Goal: Task Accomplishment & Management: Use online tool/utility

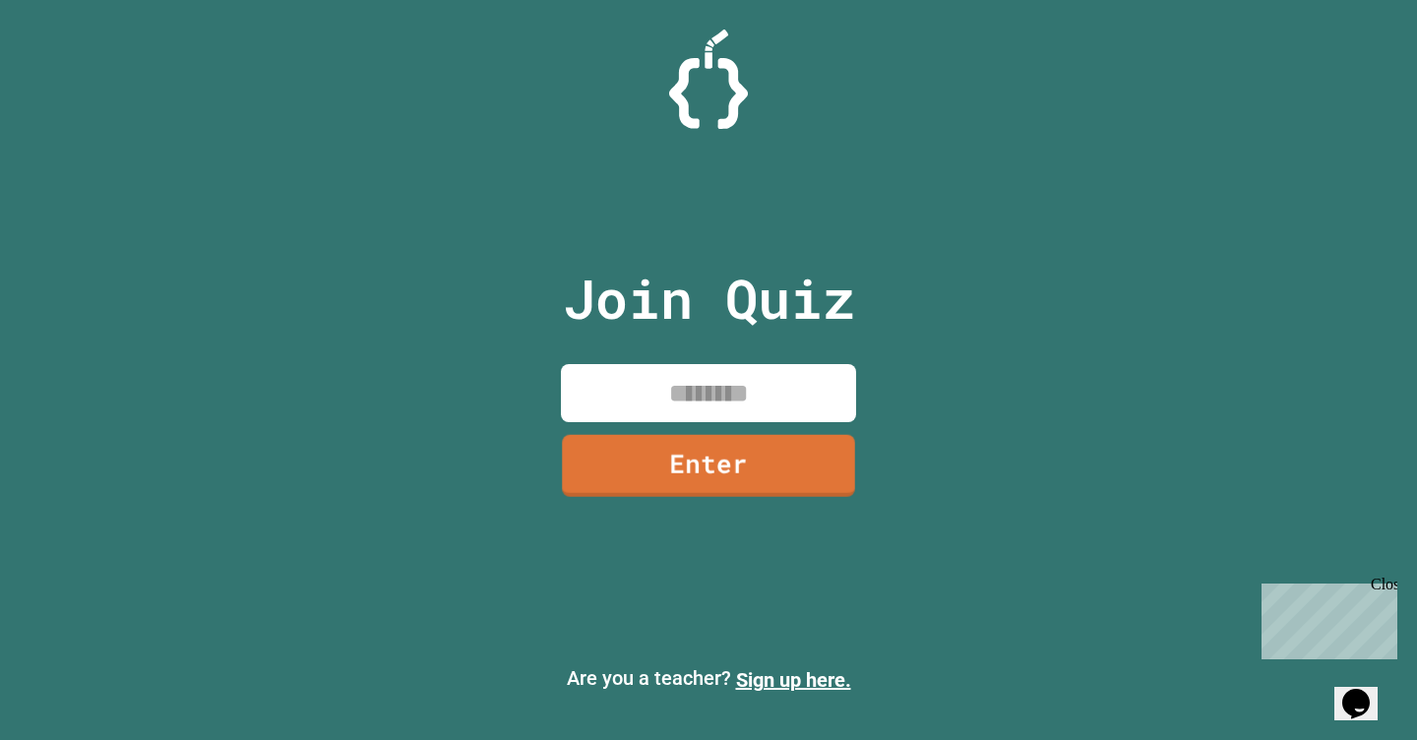
click at [726, 408] on input at bounding box center [708, 393] width 295 height 58
type input "********"
click at [758, 496] on div "Join Quiz ******** Enter" at bounding box center [709, 370] width 332 height 642
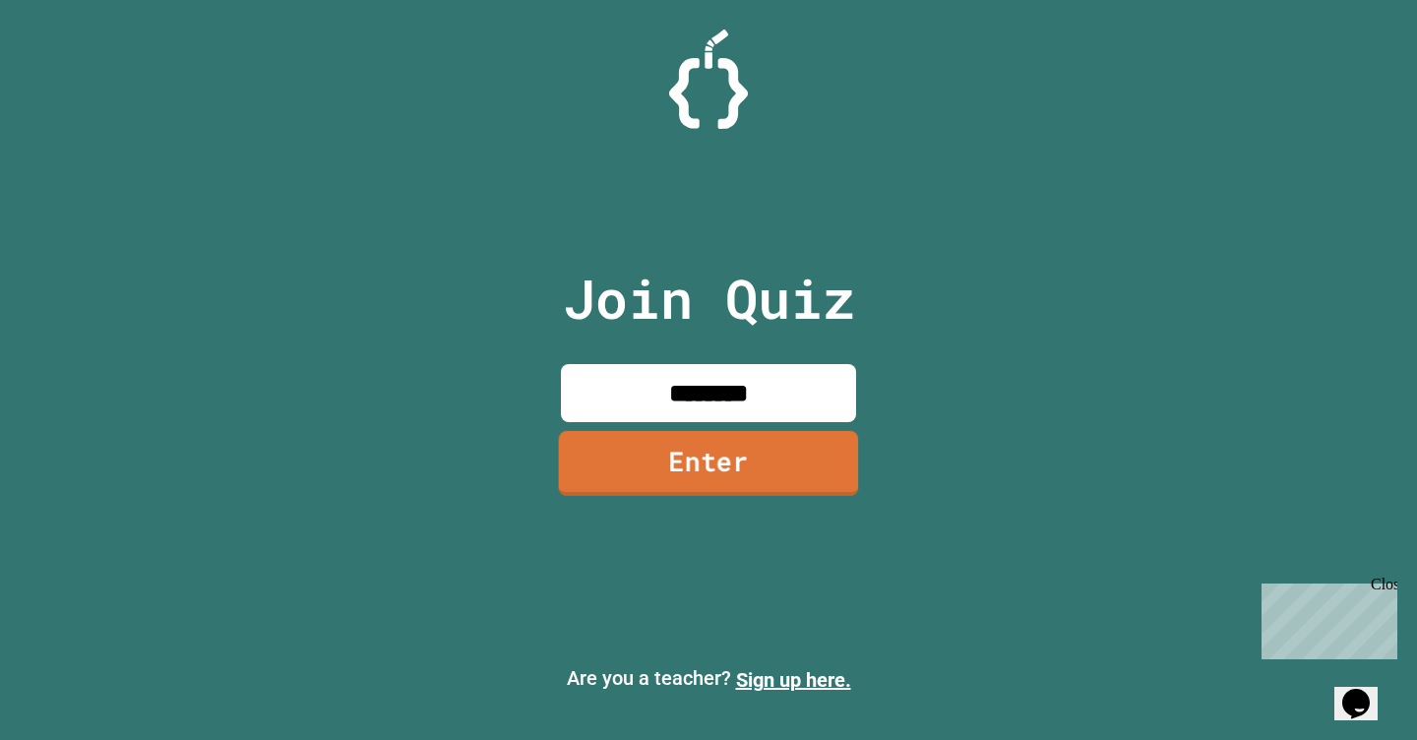
click at [762, 468] on link "Enter" at bounding box center [709, 463] width 300 height 65
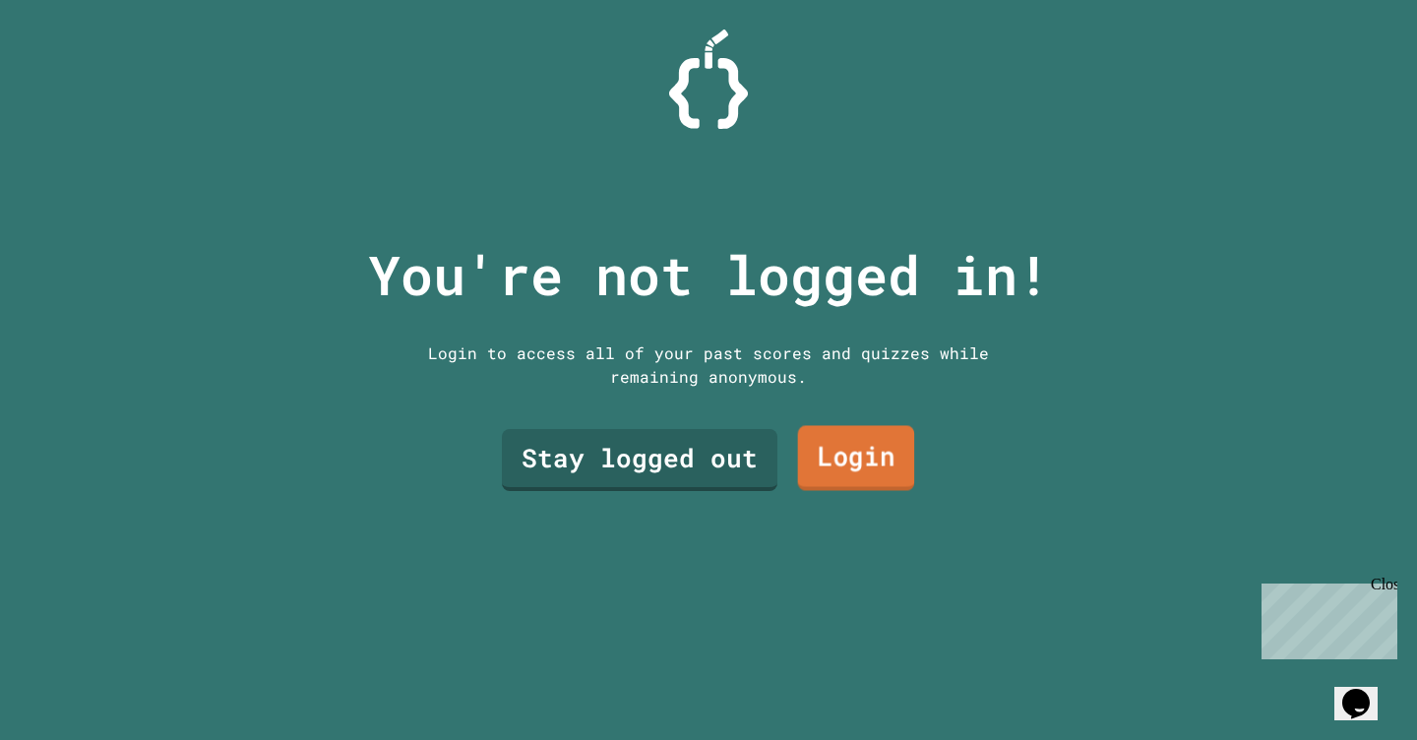
click at [864, 473] on link "Login" at bounding box center [856, 457] width 117 height 65
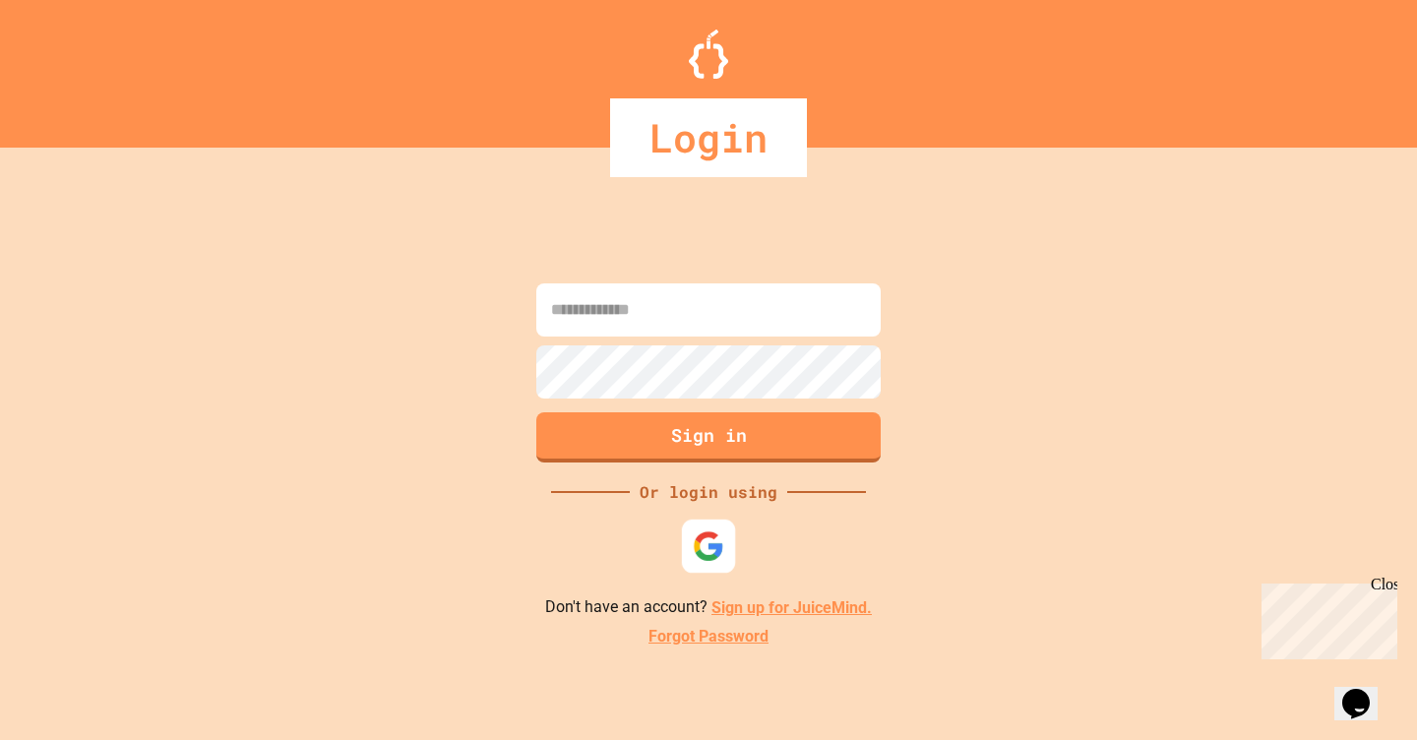
click at [708, 540] on img at bounding box center [709, 546] width 32 height 32
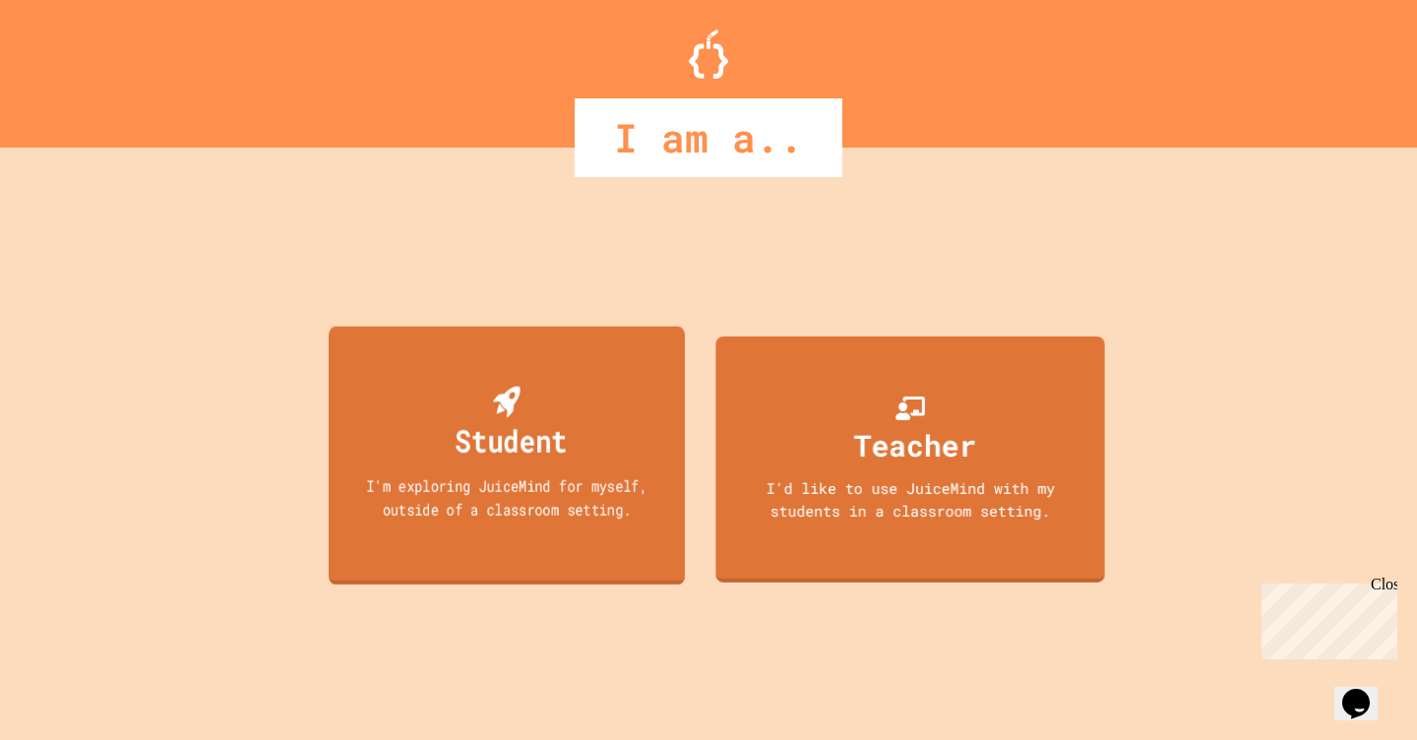
click at [623, 484] on div "I'm exploring JuiceMind for myself, outside of a classroom setting." at bounding box center [506, 497] width 321 height 46
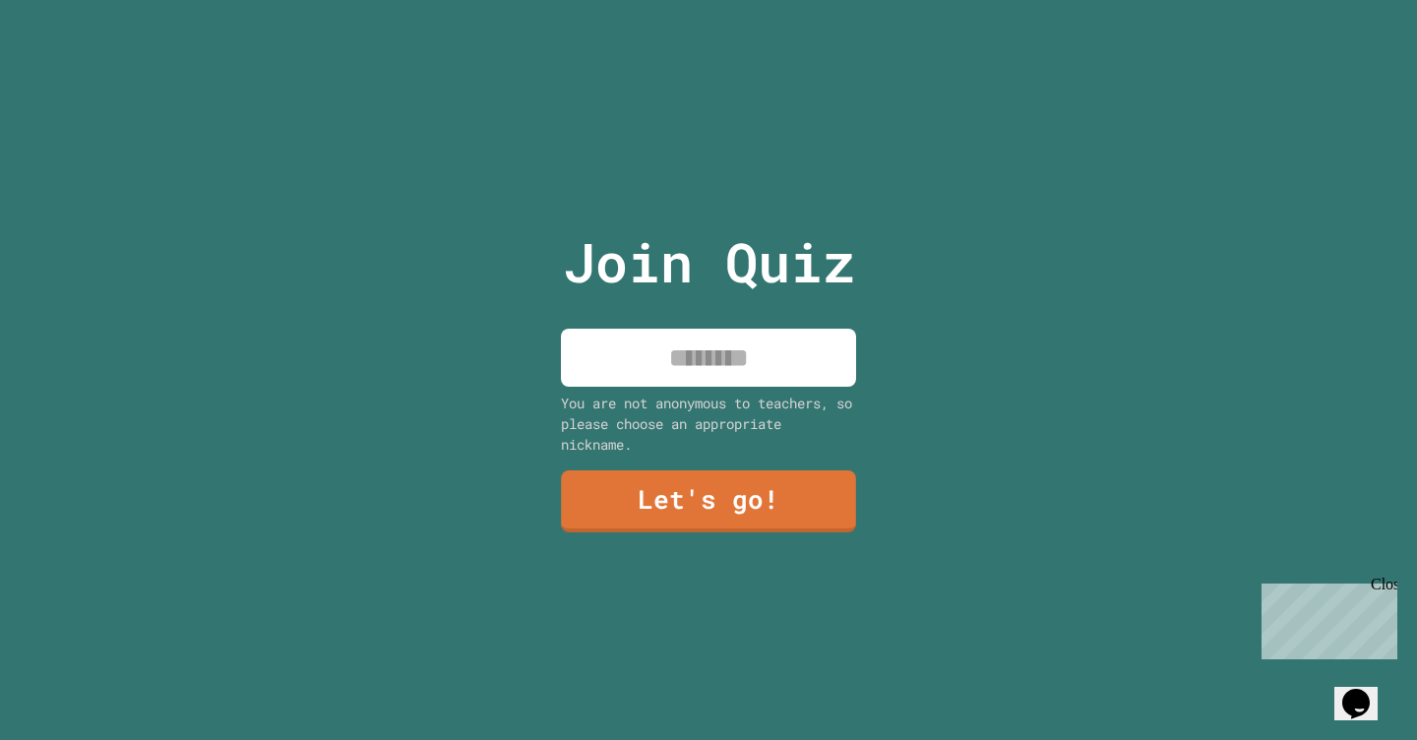
click at [669, 323] on div "Join Quiz You are not anonymous to teachers, so please choose an appropriate ni…" at bounding box center [709, 370] width 332 height 740
click at [669, 352] on input at bounding box center [708, 358] width 295 height 58
type input "****"
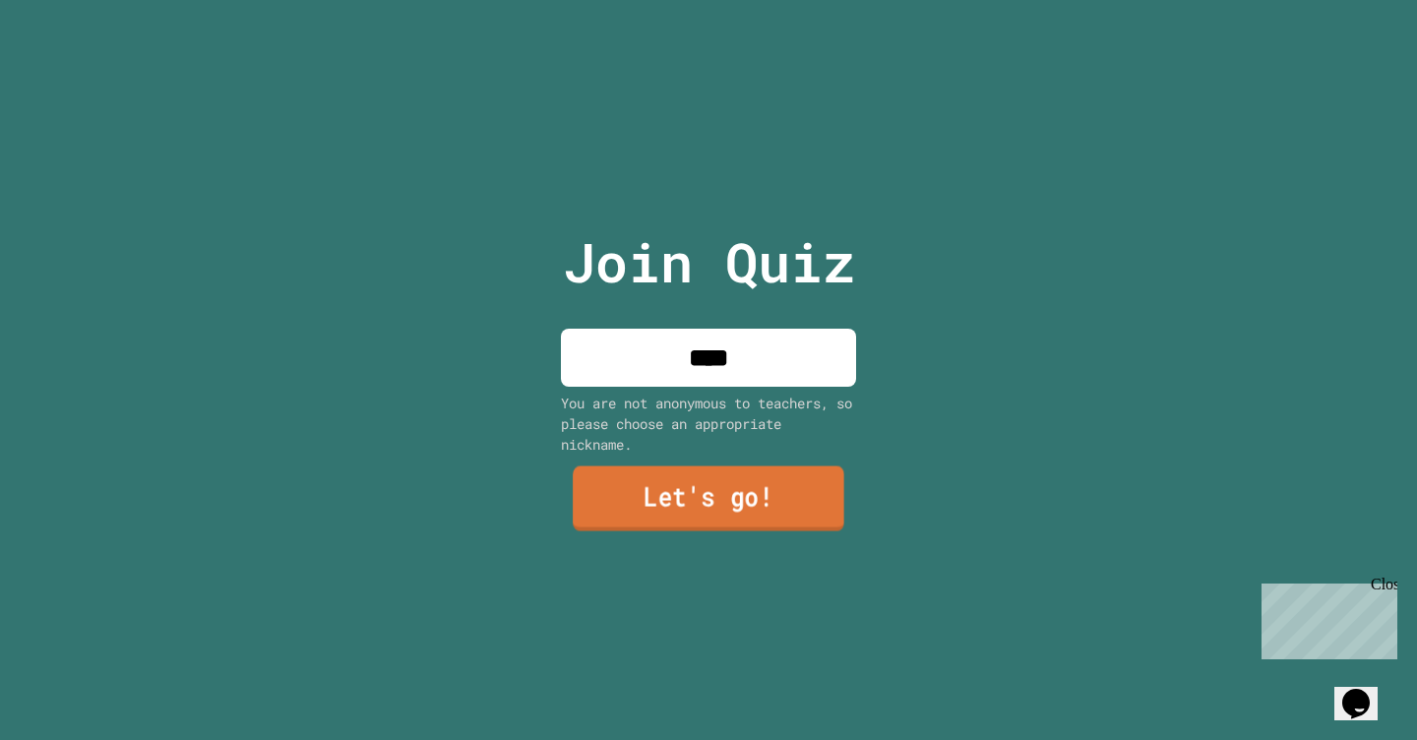
click at [710, 494] on link "Let's go!" at bounding box center [709, 498] width 272 height 65
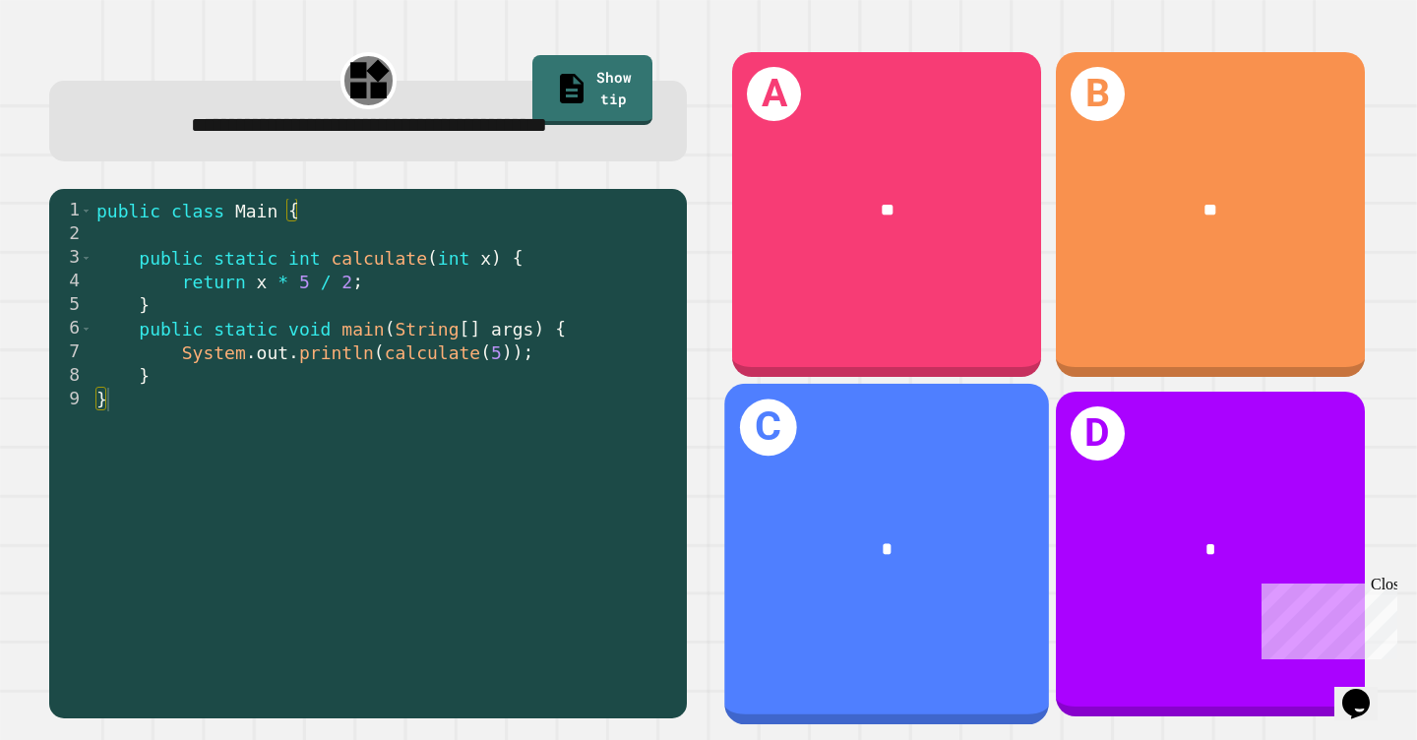
click at [984, 551] on div "*" at bounding box center [887, 549] width 251 height 28
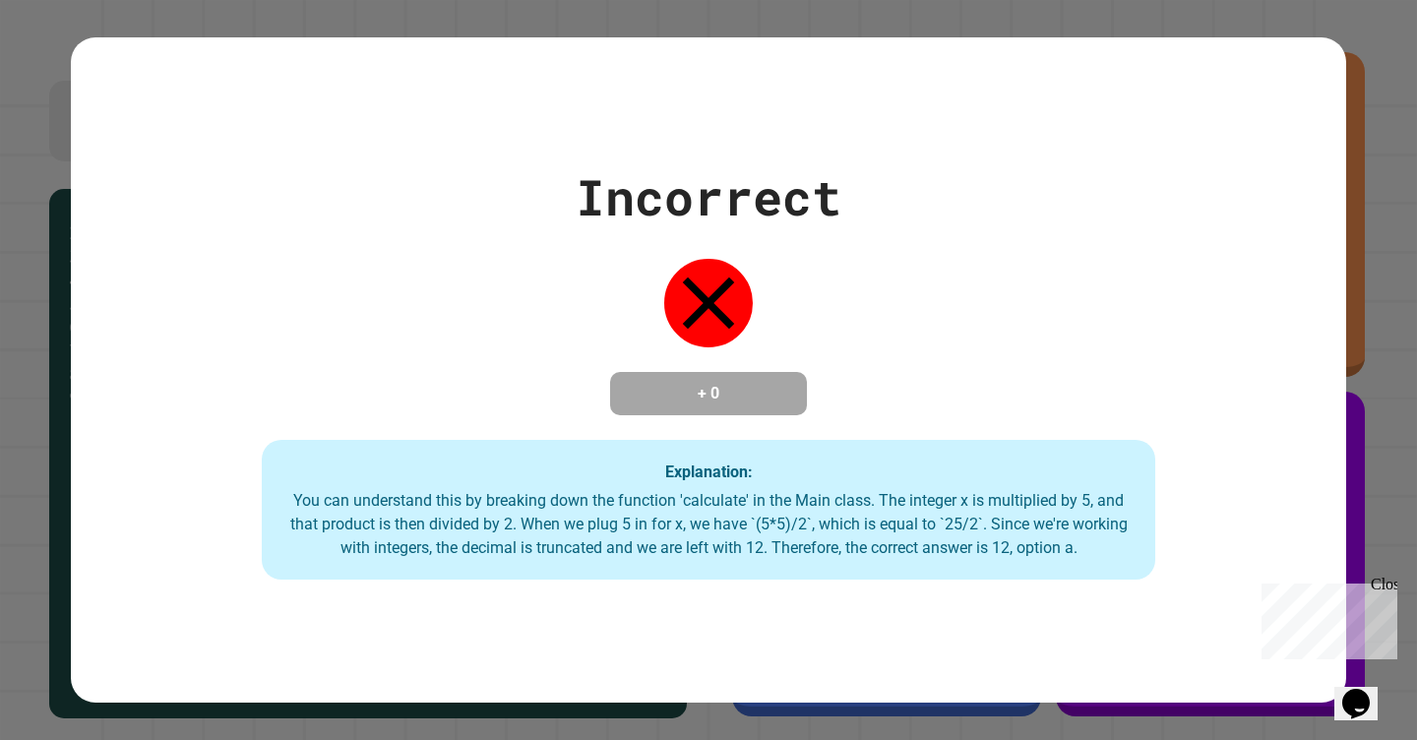
click at [1404, 580] on div "Incorrect + 0 Explanation: You can understand this by breaking down the functio…" at bounding box center [708, 370] width 1417 height 740
click at [1391, 575] on div "Incorrect + 0 Explanation: You can understand this by breaking down the functio…" at bounding box center [708, 370] width 1417 height 740
click at [1387, 580] on div "Close" at bounding box center [1383, 588] width 25 height 25
click at [1379, 531] on div "Incorrect + 0 Explanation: You can understand this by breaking down the functio…" at bounding box center [708, 370] width 1417 height 740
click at [691, 278] on icon at bounding box center [709, 304] width 52 height 52
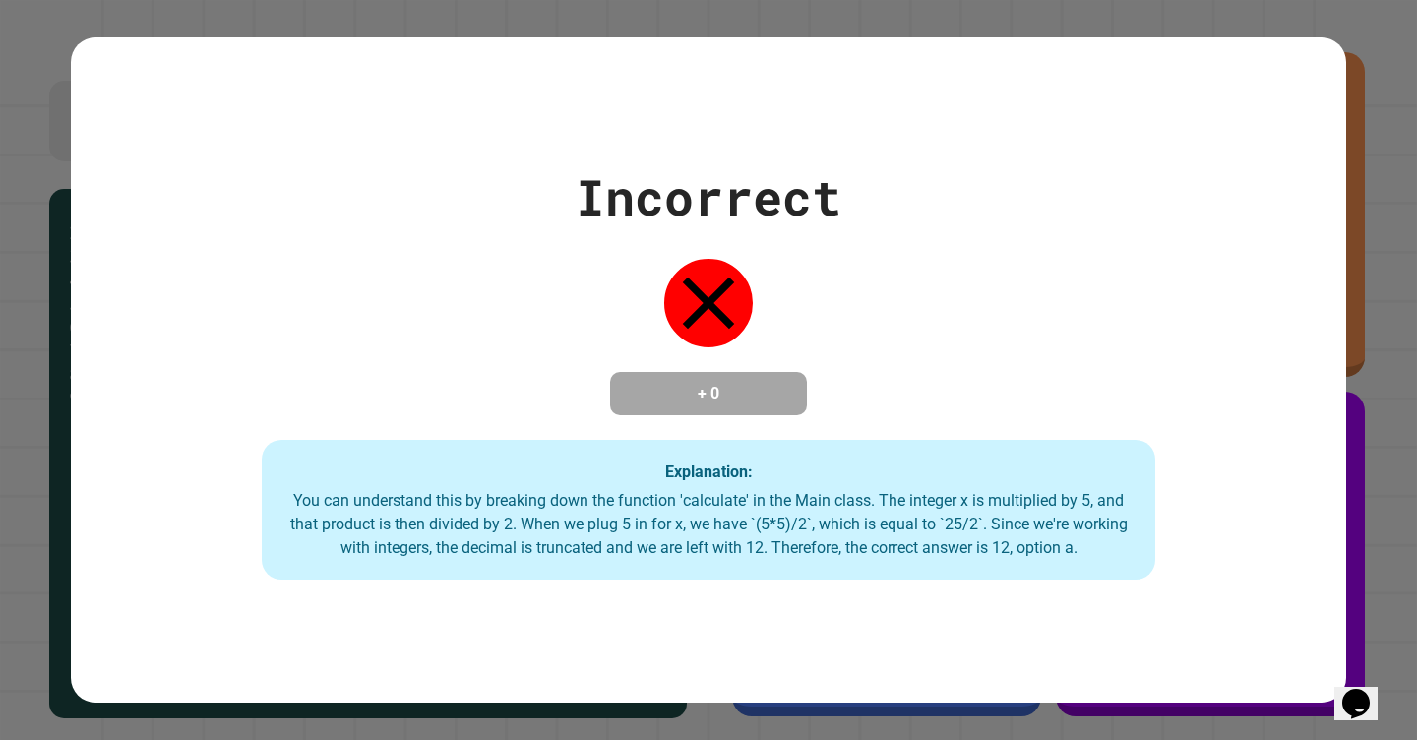
click at [743, 435] on div "Incorrect + 0 Explanation: You can understand this by breaking down the functio…" at bounding box center [708, 369] width 1275 height 419
click at [1388, 415] on div "Incorrect + 0 Explanation: You can understand this by breaking down the functio…" at bounding box center [708, 370] width 1417 height 740
click at [1300, 53] on div "Incorrect + 0 Explanation: You can understand this by breaking down the functio…" at bounding box center [708, 370] width 1275 height 666
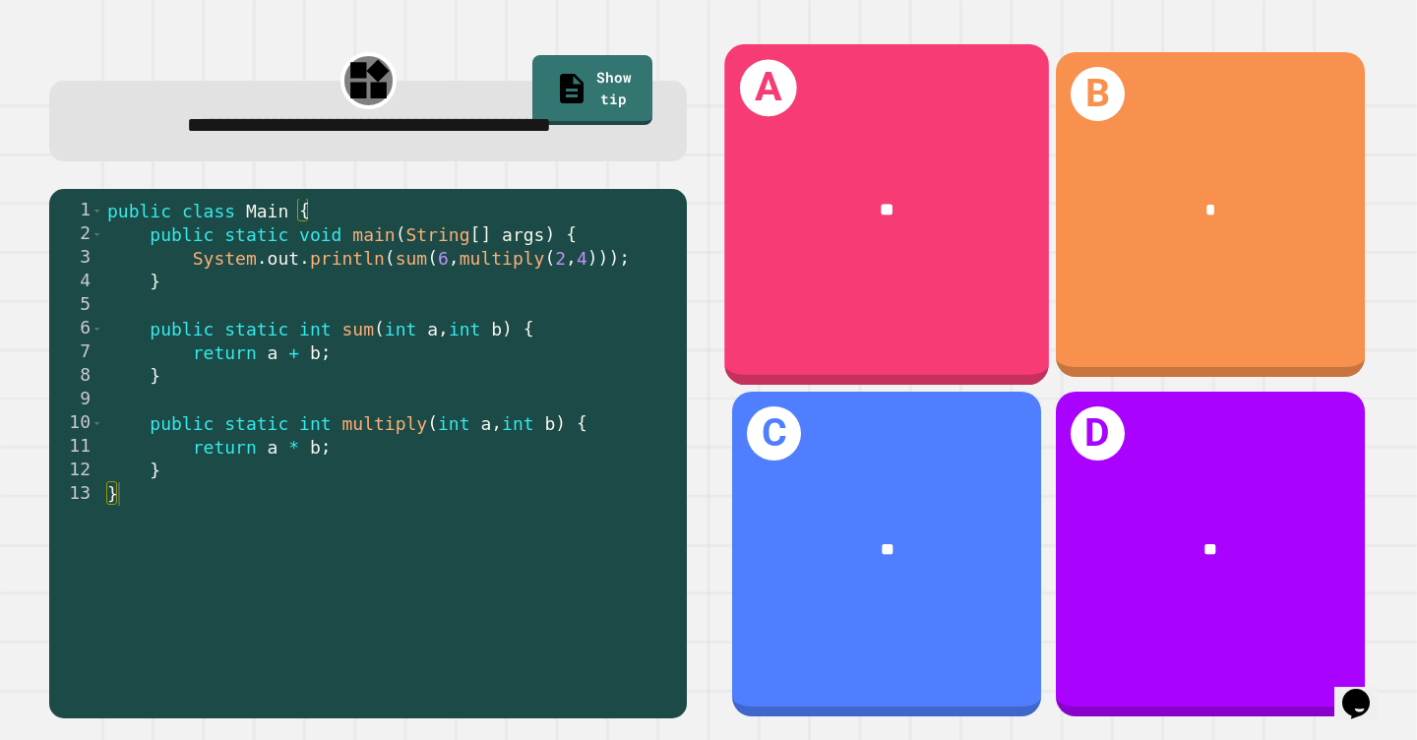
click at [912, 282] on div "A **" at bounding box center [887, 215] width 325 height 342
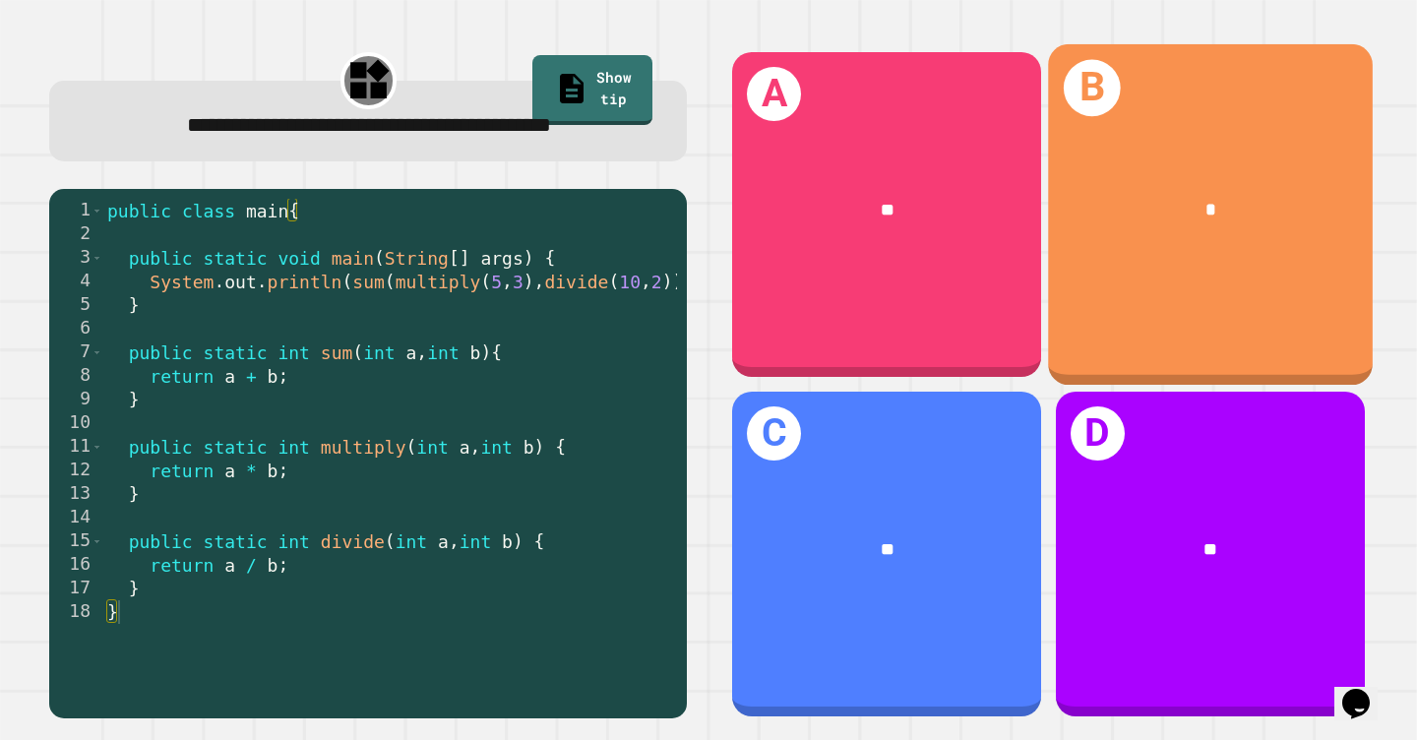
click at [1151, 302] on div "B *" at bounding box center [1210, 215] width 325 height 342
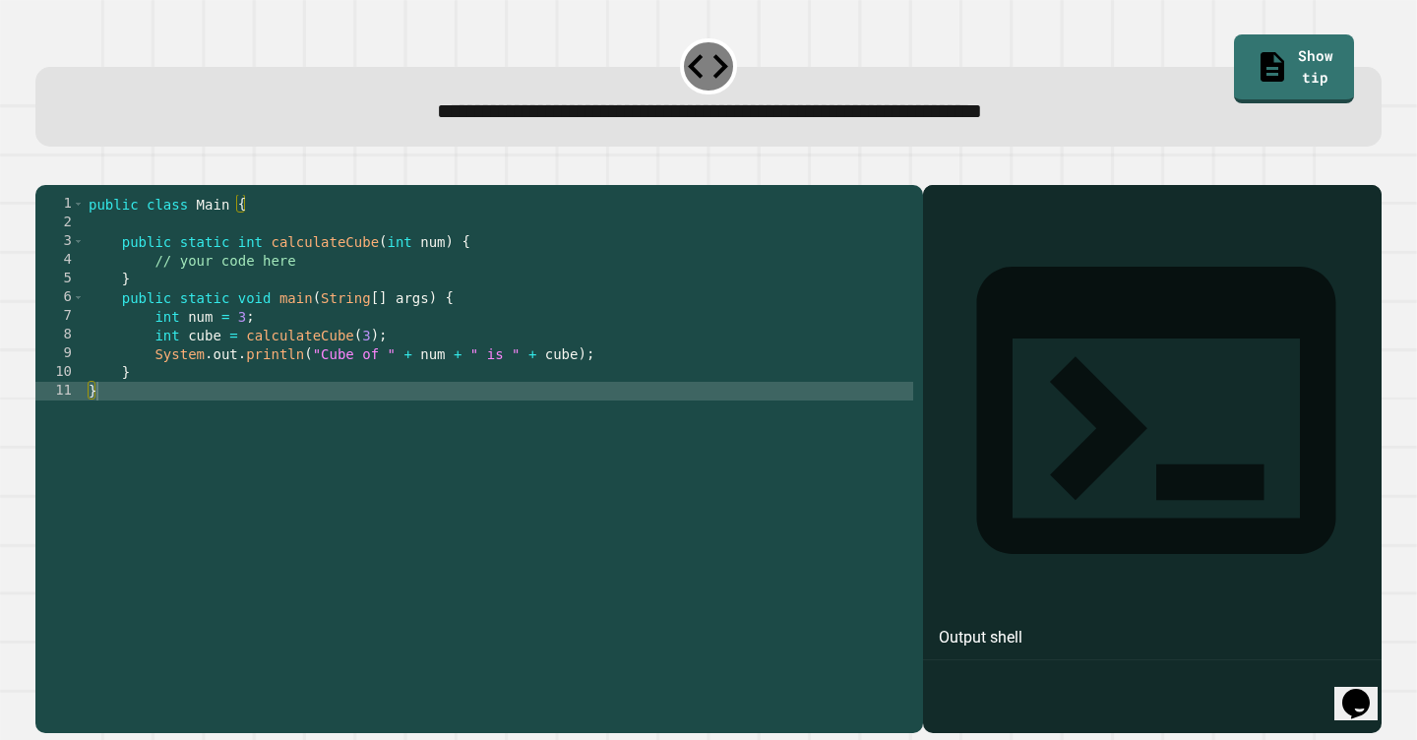
click at [1029, 301] on div at bounding box center [1152, 487] width 439 height 491
click at [614, 464] on div "public class Main { public static int calculateCube ( int num ) { // your code …" at bounding box center [499, 457] width 829 height 524
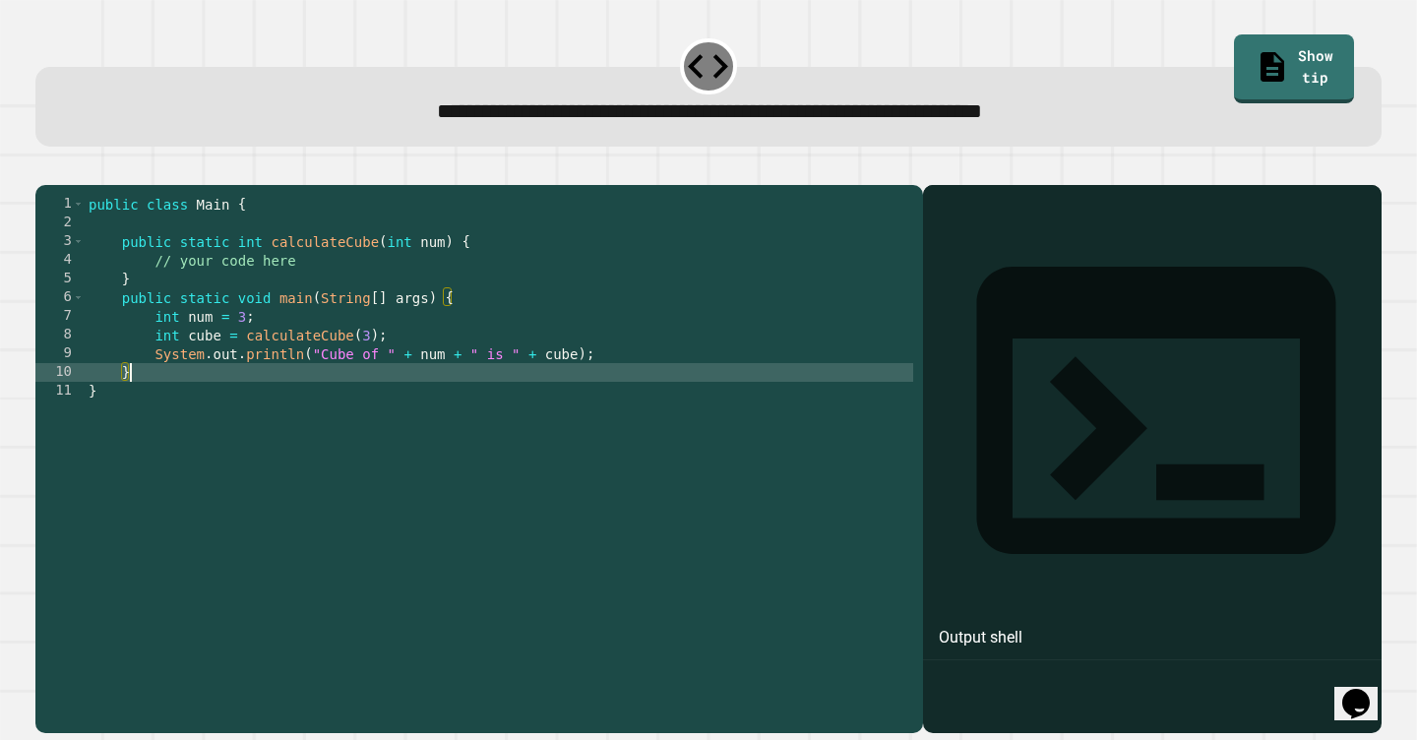
click at [591, 405] on div "public class Main { public static int calculateCube ( int num ) { // your code …" at bounding box center [499, 457] width 829 height 524
click at [638, 378] on div "public class Main { public static int calculateCube ( int num ) { // your code …" at bounding box center [499, 457] width 829 height 524
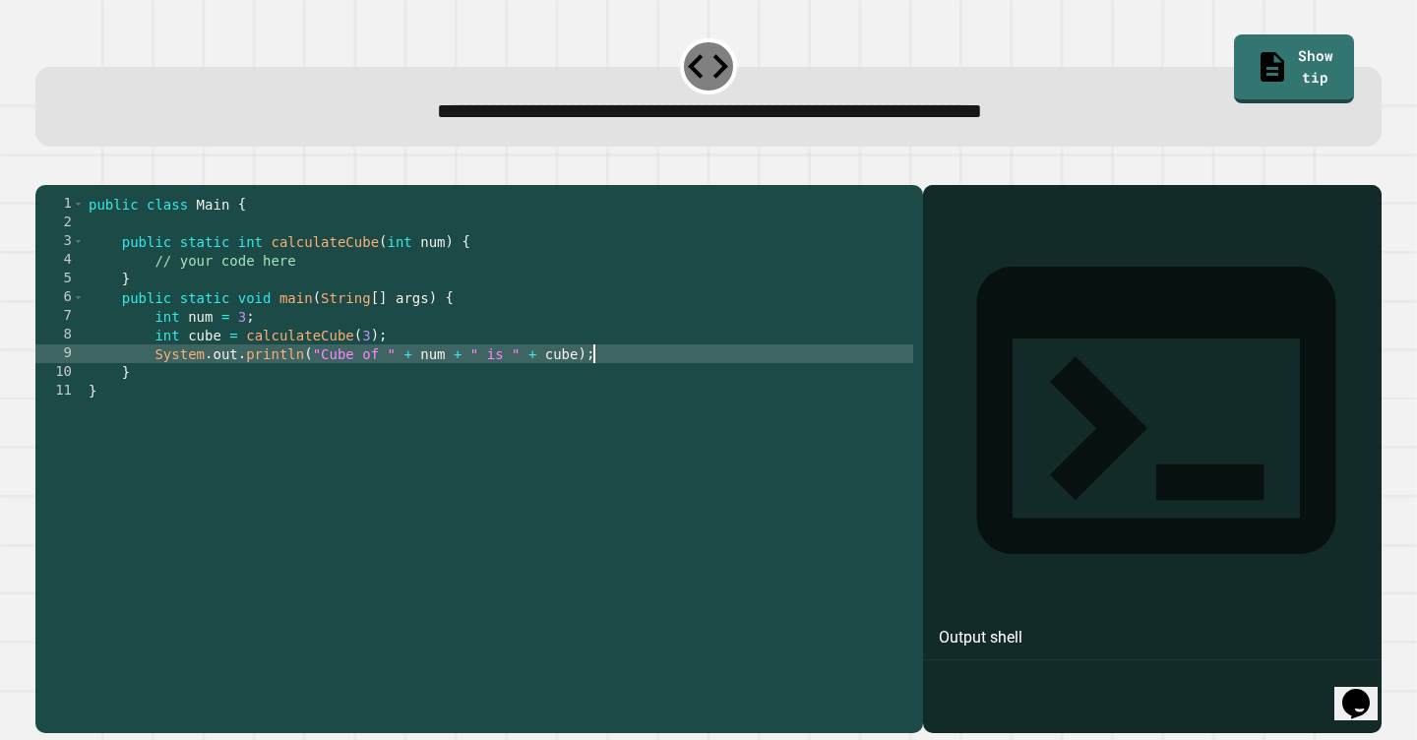
type textarea "**********"
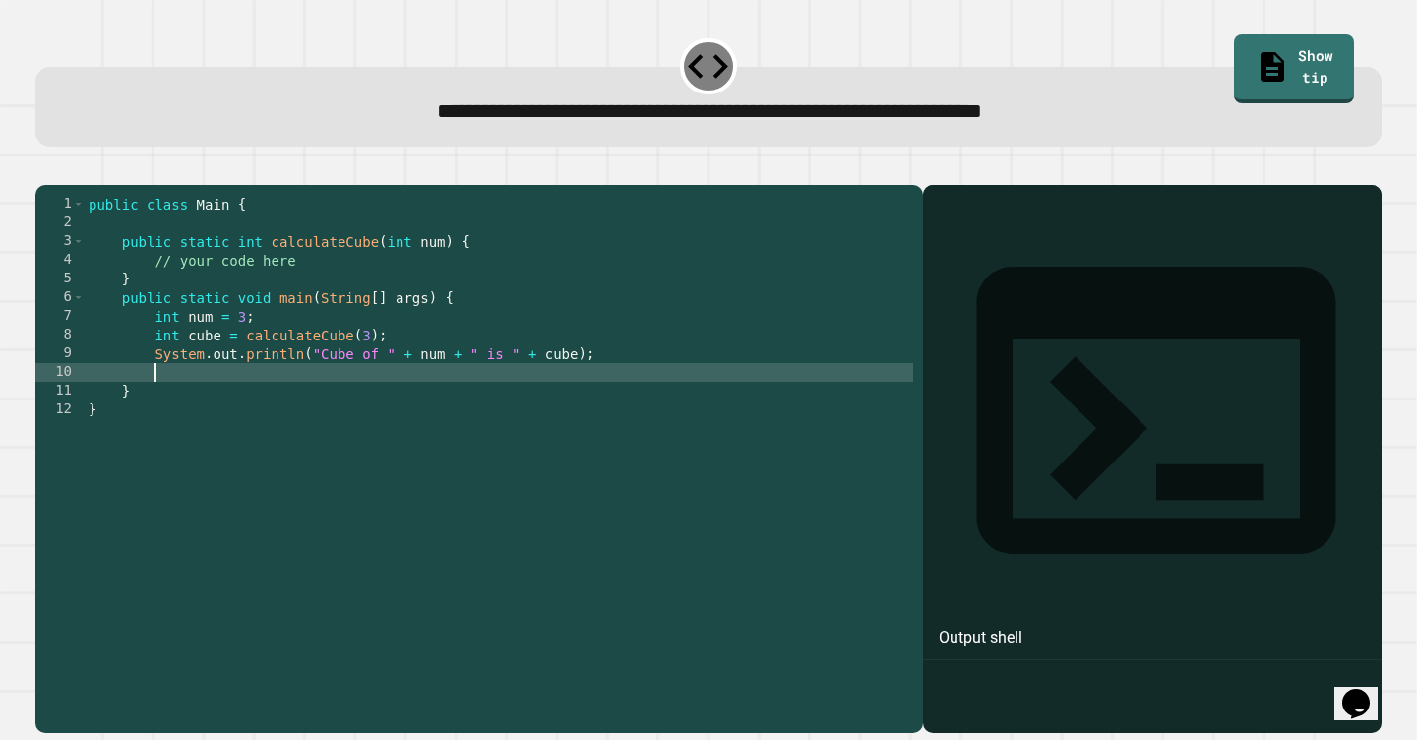
scroll to position [0, 3]
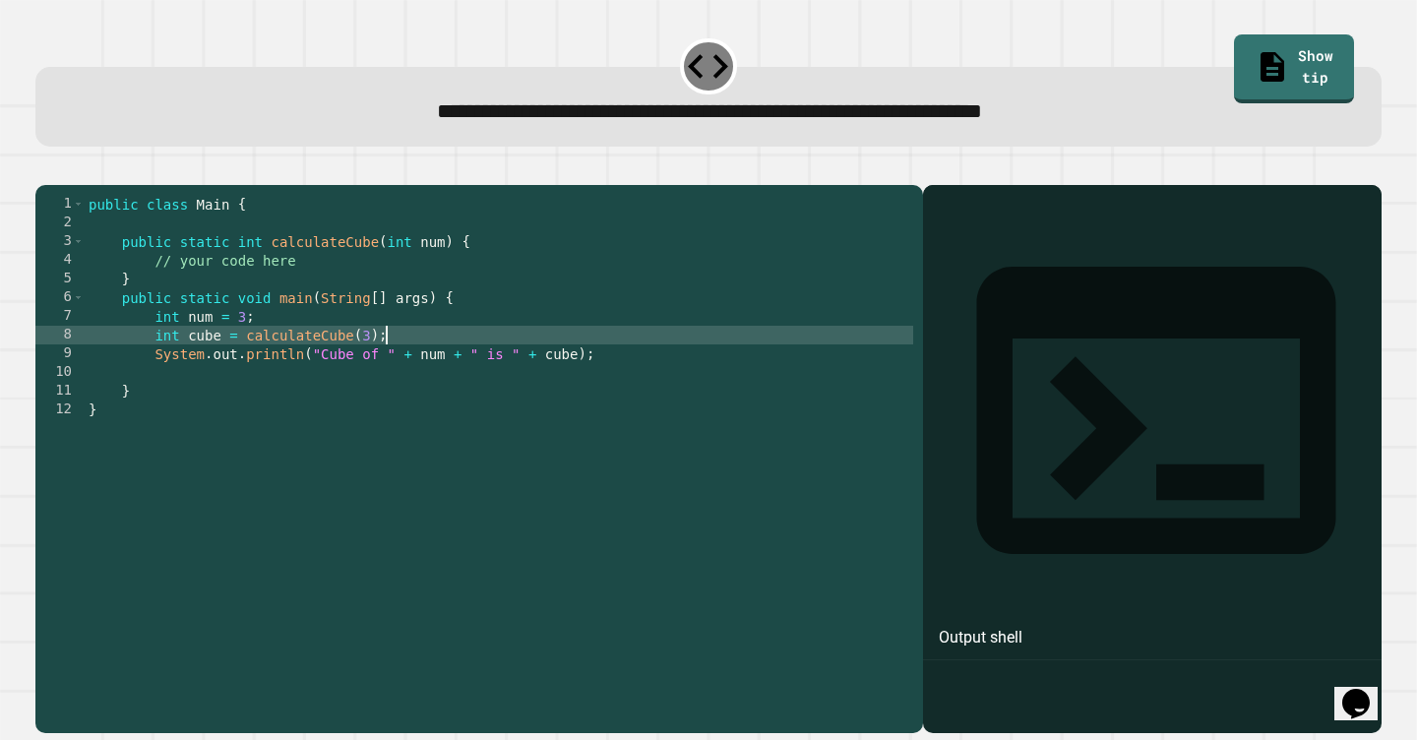
click at [427, 360] on div "public class Main { public static int calculateCube ( int num ) { // your code …" at bounding box center [499, 457] width 829 height 524
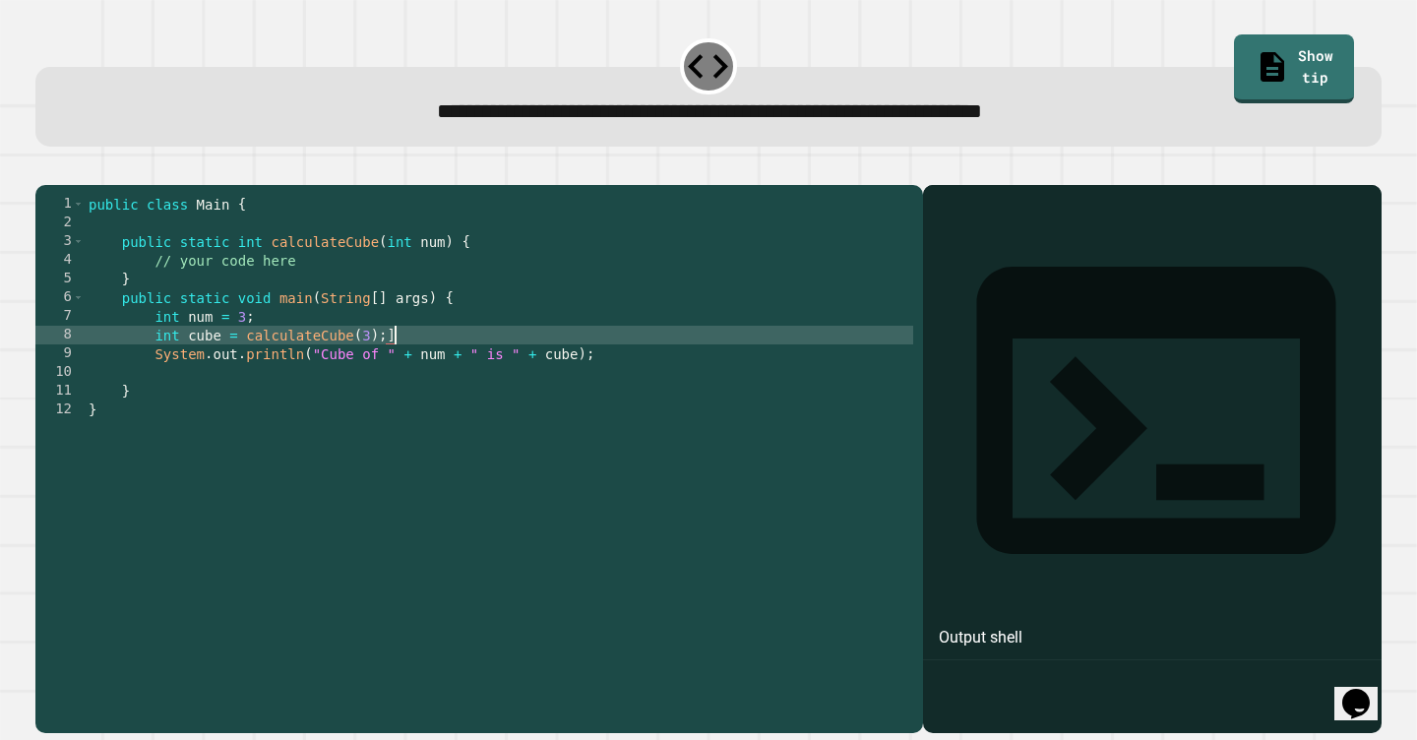
click at [398, 367] on div "public class Main { public static int calculateCube ( int num ) { // your code …" at bounding box center [499, 457] width 829 height 524
type textarea "**********"
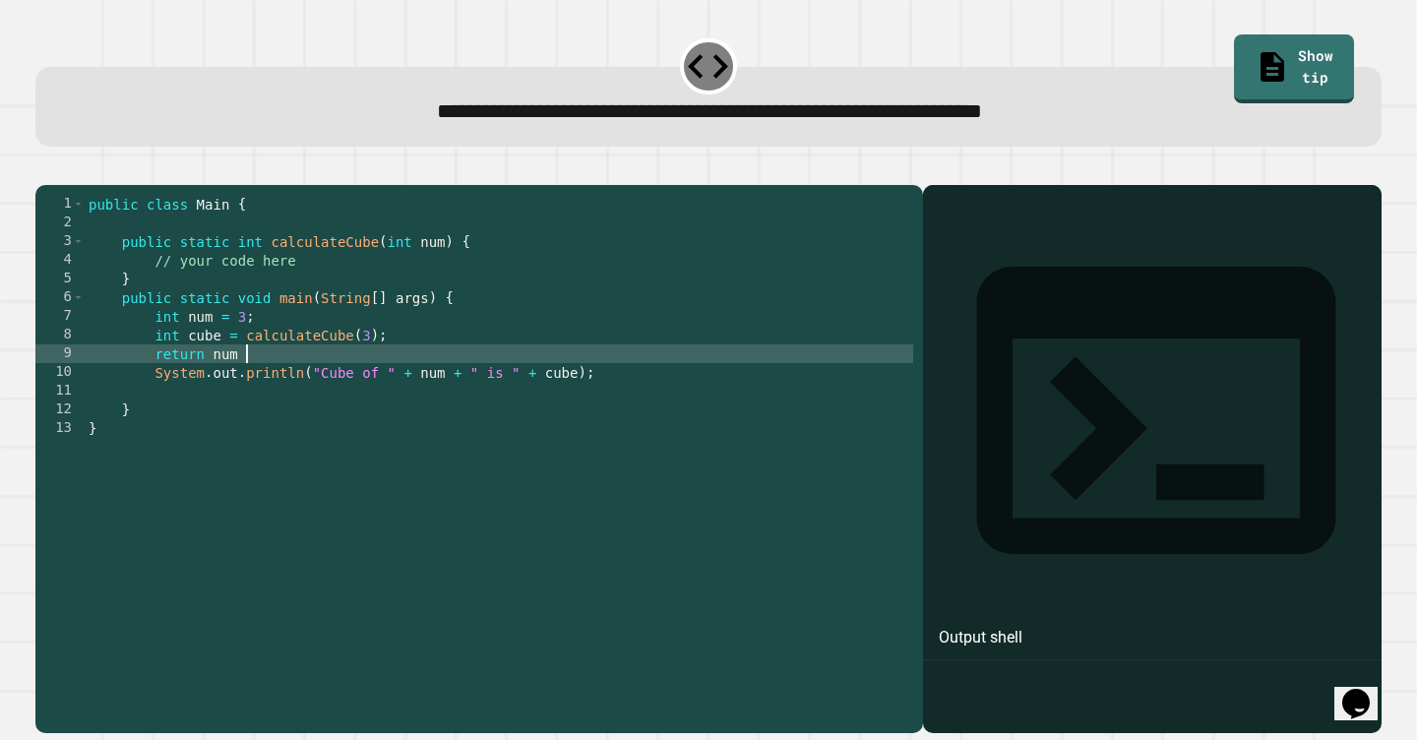
scroll to position [0, 10]
type textarea "**********"
click at [64, 185] on icon "button" at bounding box center [58, 180] width 11 height 14
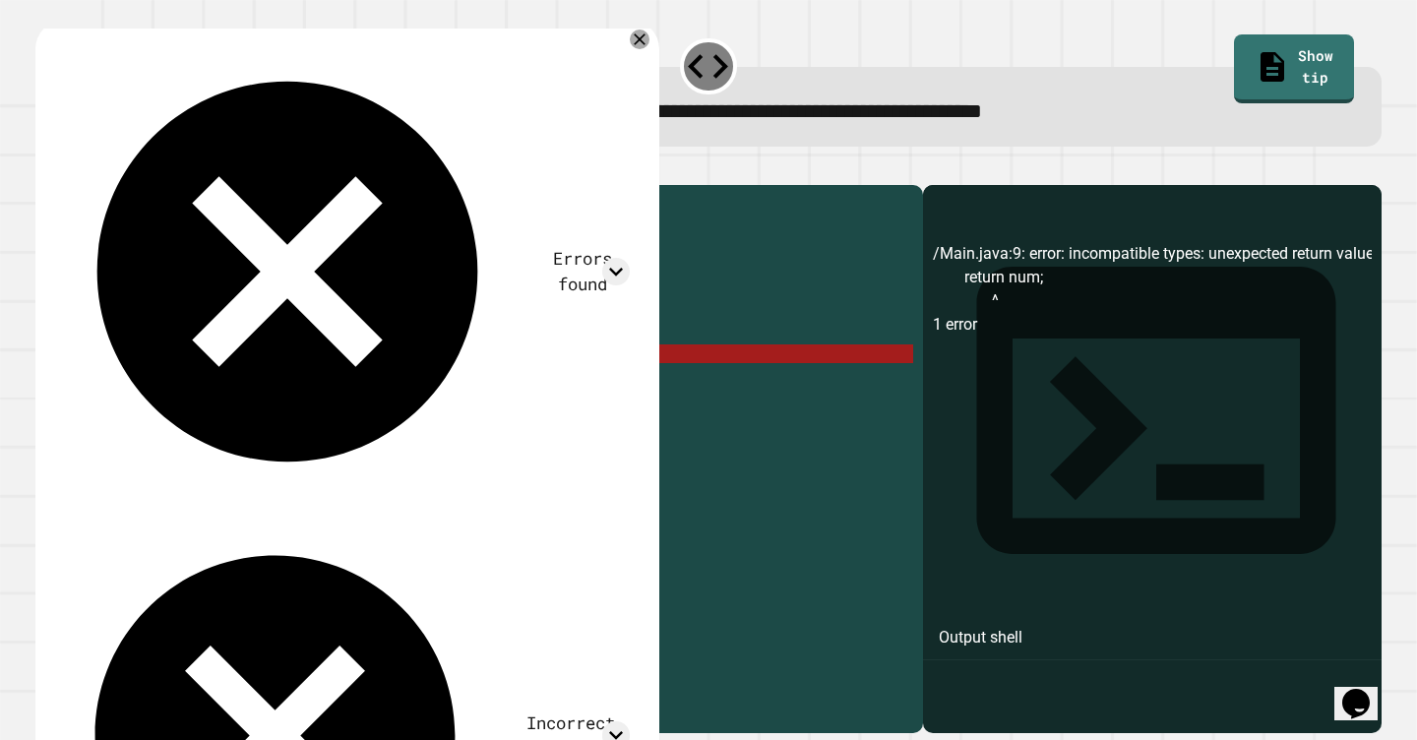
drag, startPoint x: 287, startPoint y: 382, endPoint x: 157, endPoint y: 380, distance: 129.9
click at [157, 380] on div "public class Main { public static int calculateCube ( int num ) { // your code …" at bounding box center [499, 457] width 829 height 524
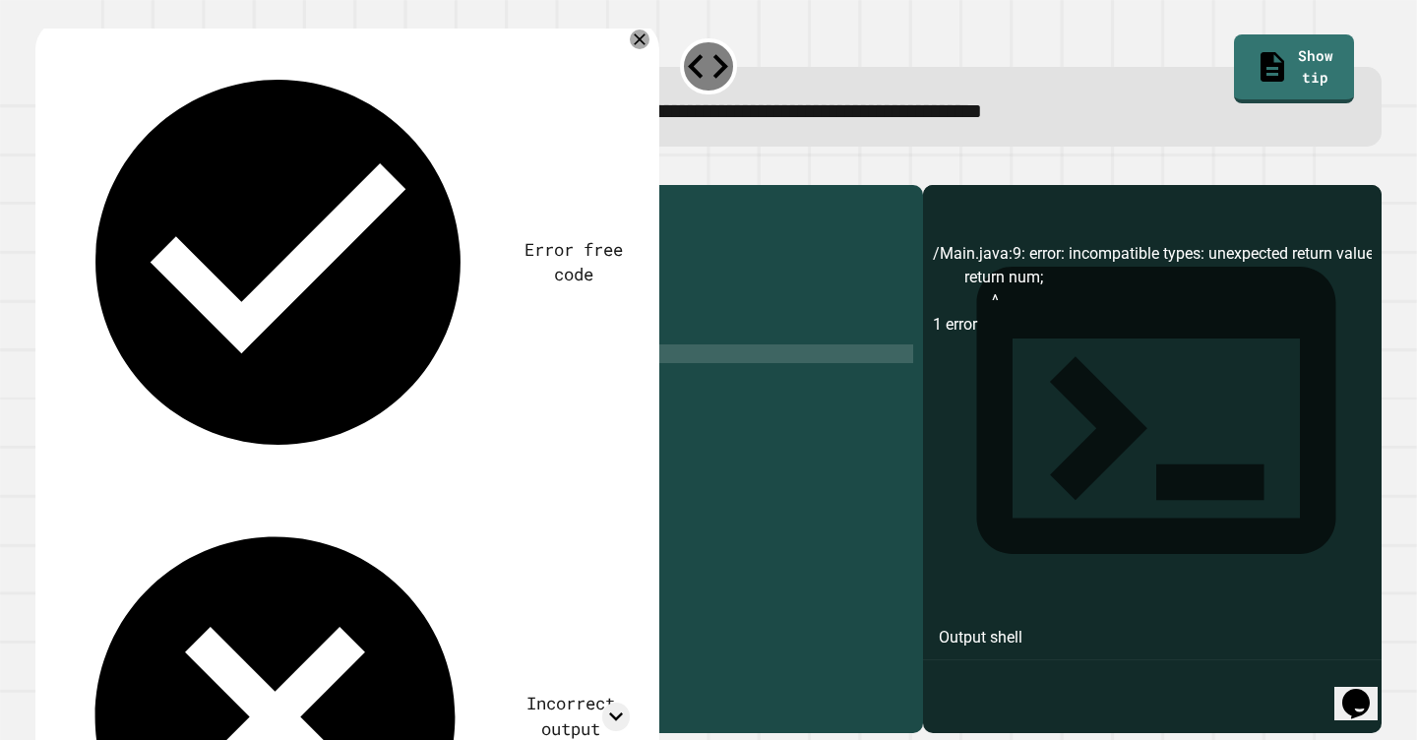
scroll to position [0, 0]
drag, startPoint x: 315, startPoint y: 285, endPoint x: 158, endPoint y: 284, distance: 156.5
click at [158, 284] on div "public class Main { public static int calculateCube ( int num ) { // your code …" at bounding box center [499, 457] width 829 height 524
type textarea "**********"
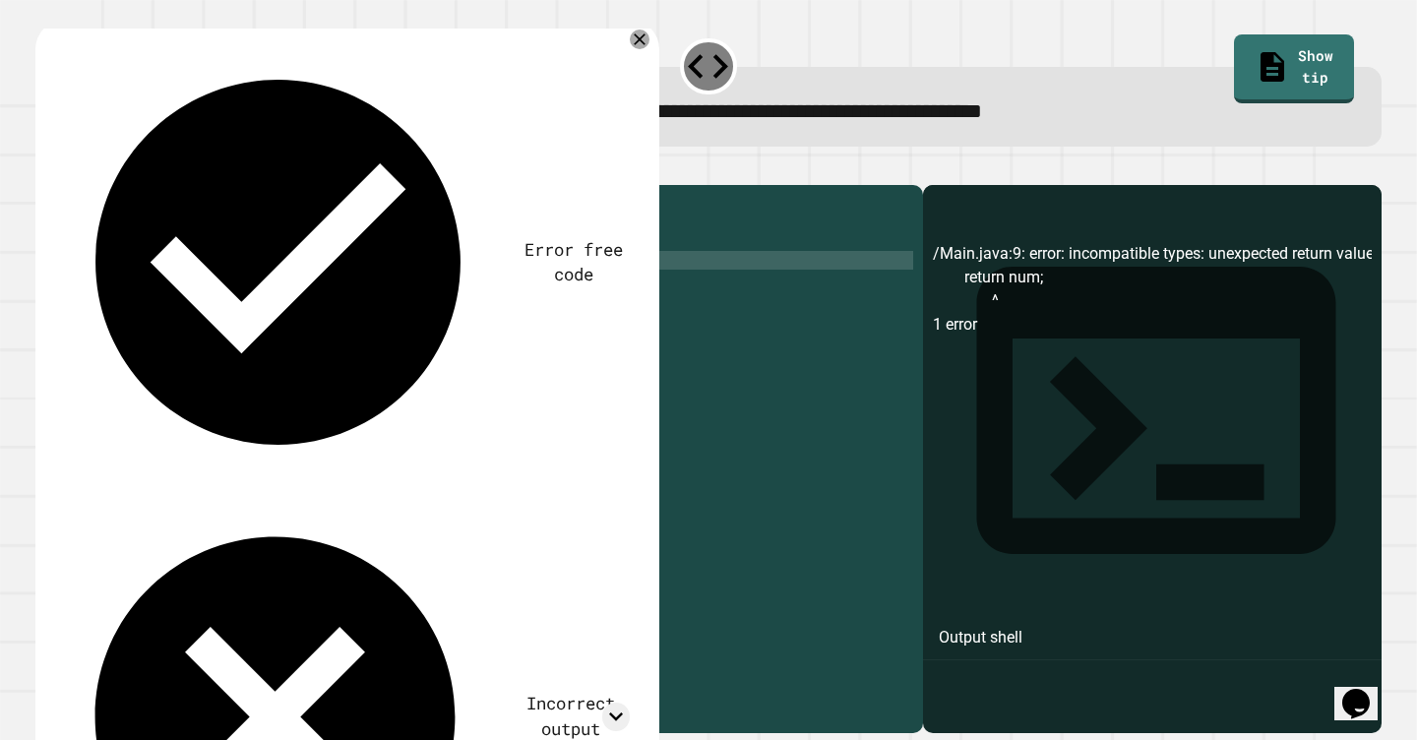
type textarea "**********"
click at [45, 168] on icon "button" at bounding box center [45, 168] width 0 height 0
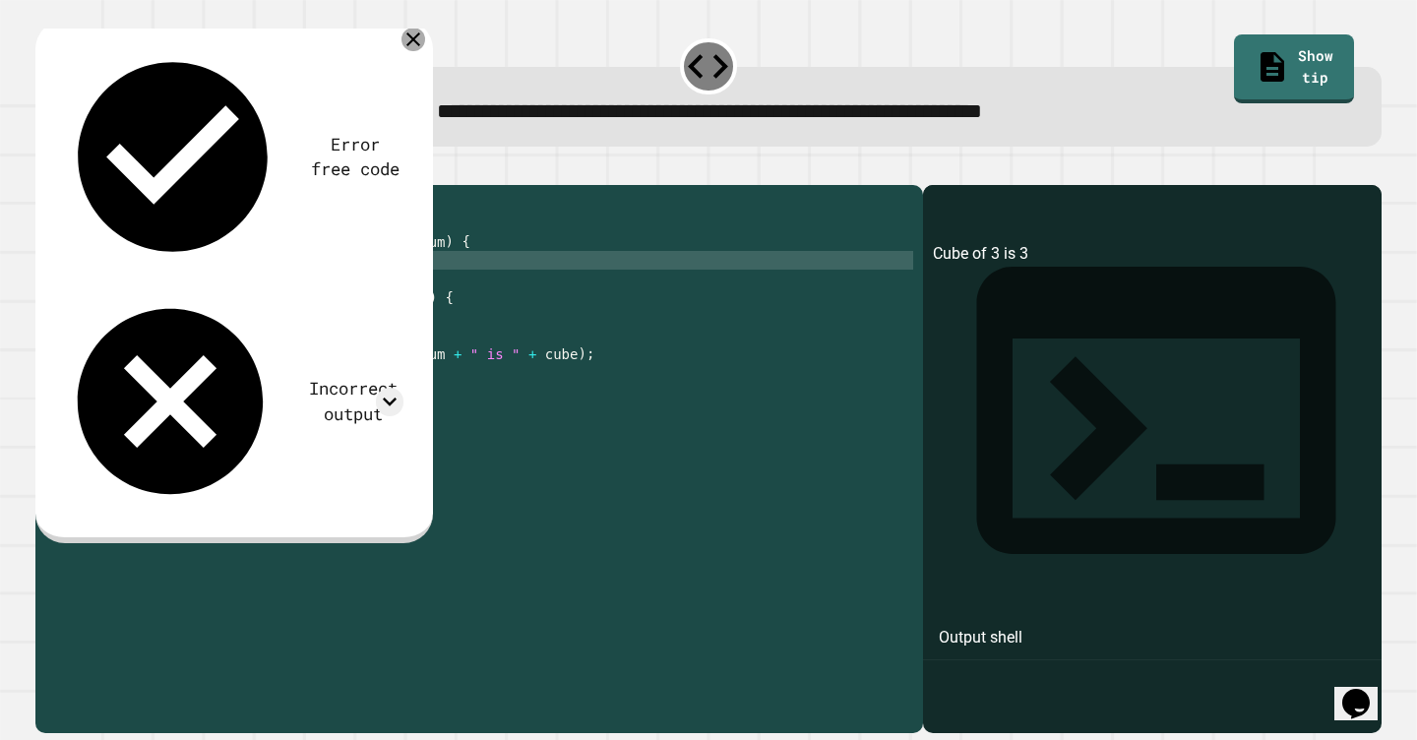
click at [409, 40] on icon at bounding box center [414, 40] width 24 height 24
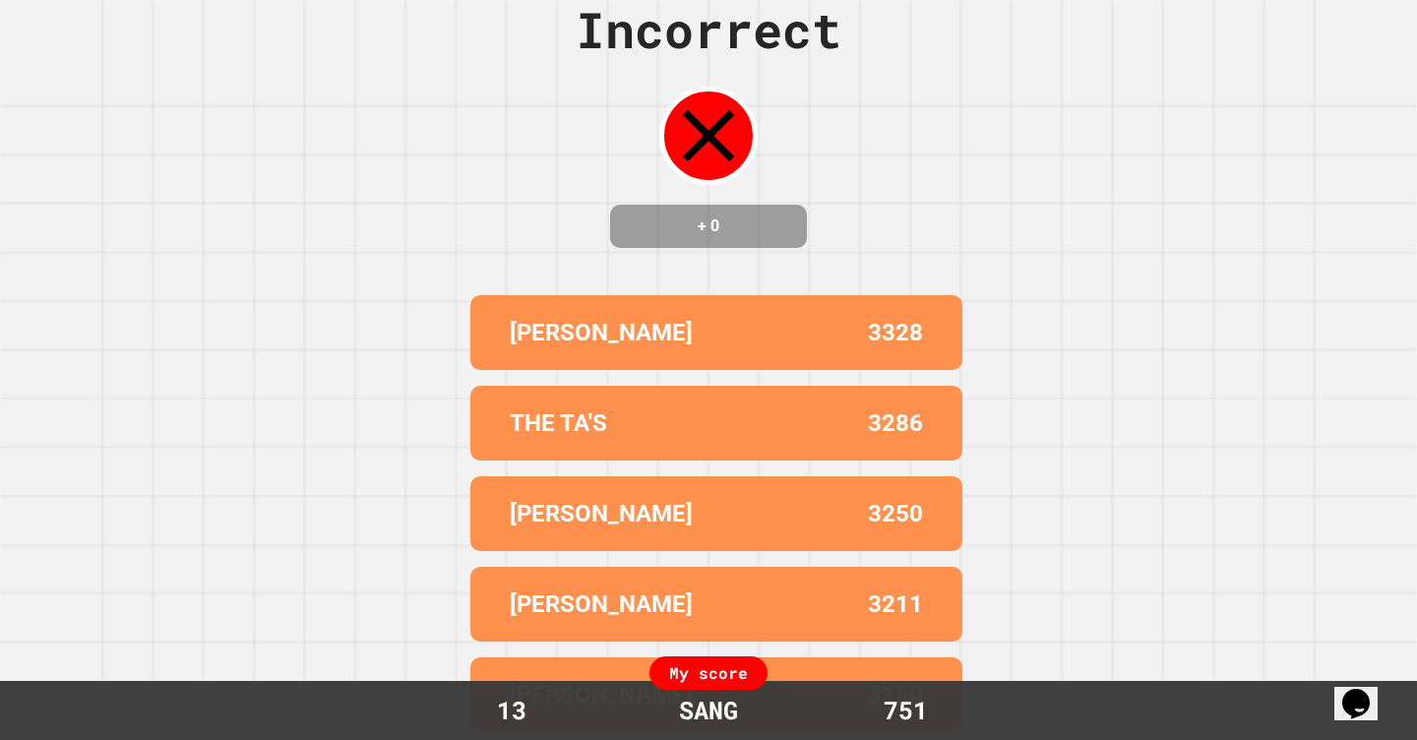
scroll to position [0, 0]
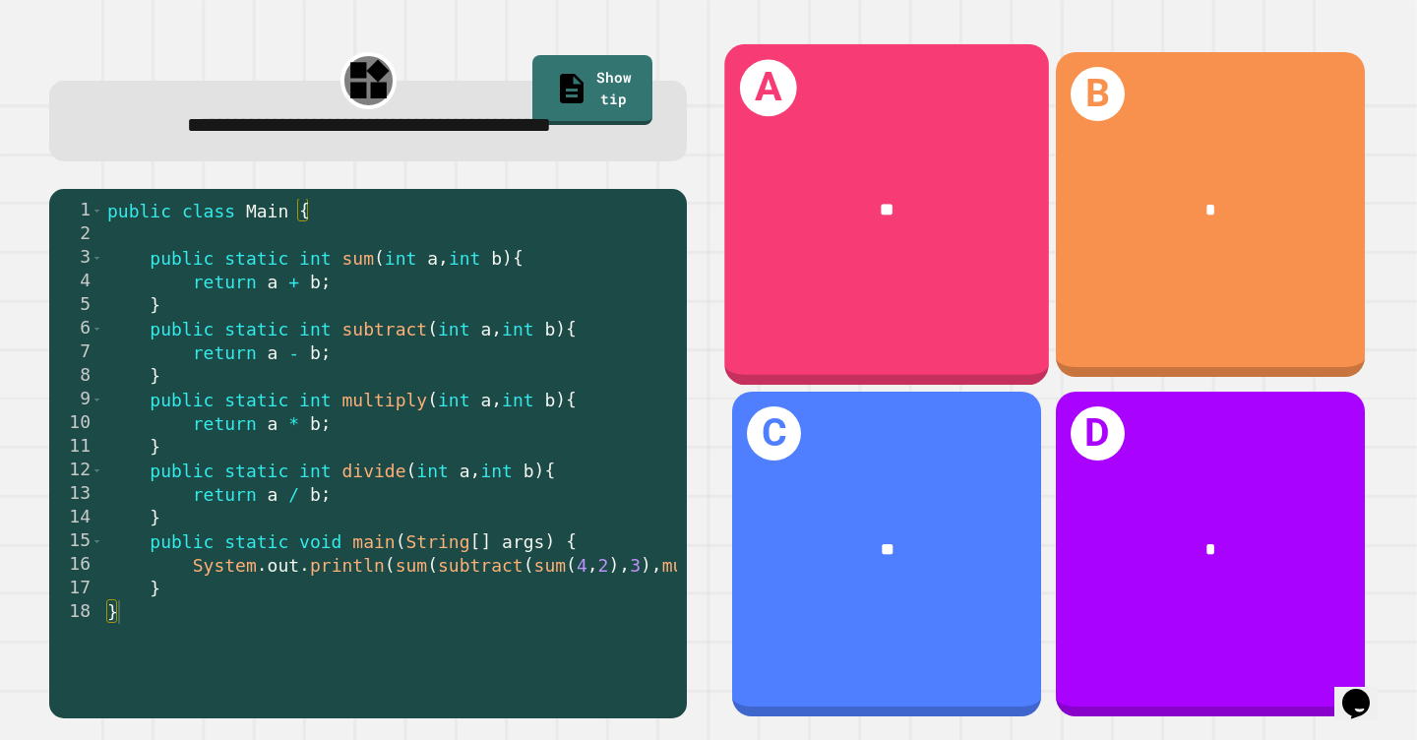
click at [986, 295] on div "A **" at bounding box center [887, 215] width 325 height 342
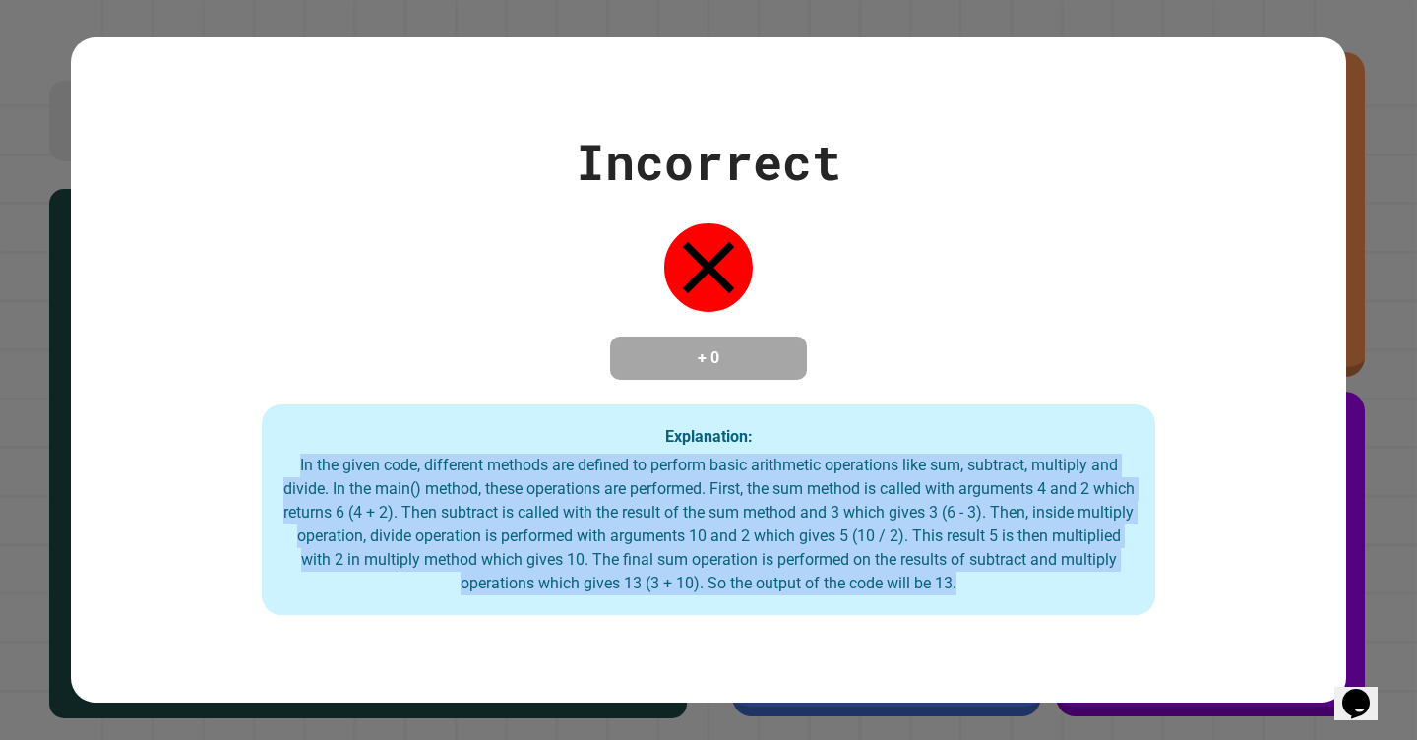
drag, startPoint x: 286, startPoint y: 479, endPoint x: 1057, endPoint y: 602, distance: 780.4
click at [1058, 595] on div "In the given code, different methods are defined to perform basic arithmetic op…" at bounding box center [707, 525] width 853 height 142
copy div "In the given code, different methods are defined to perform basic arithmetic op…"
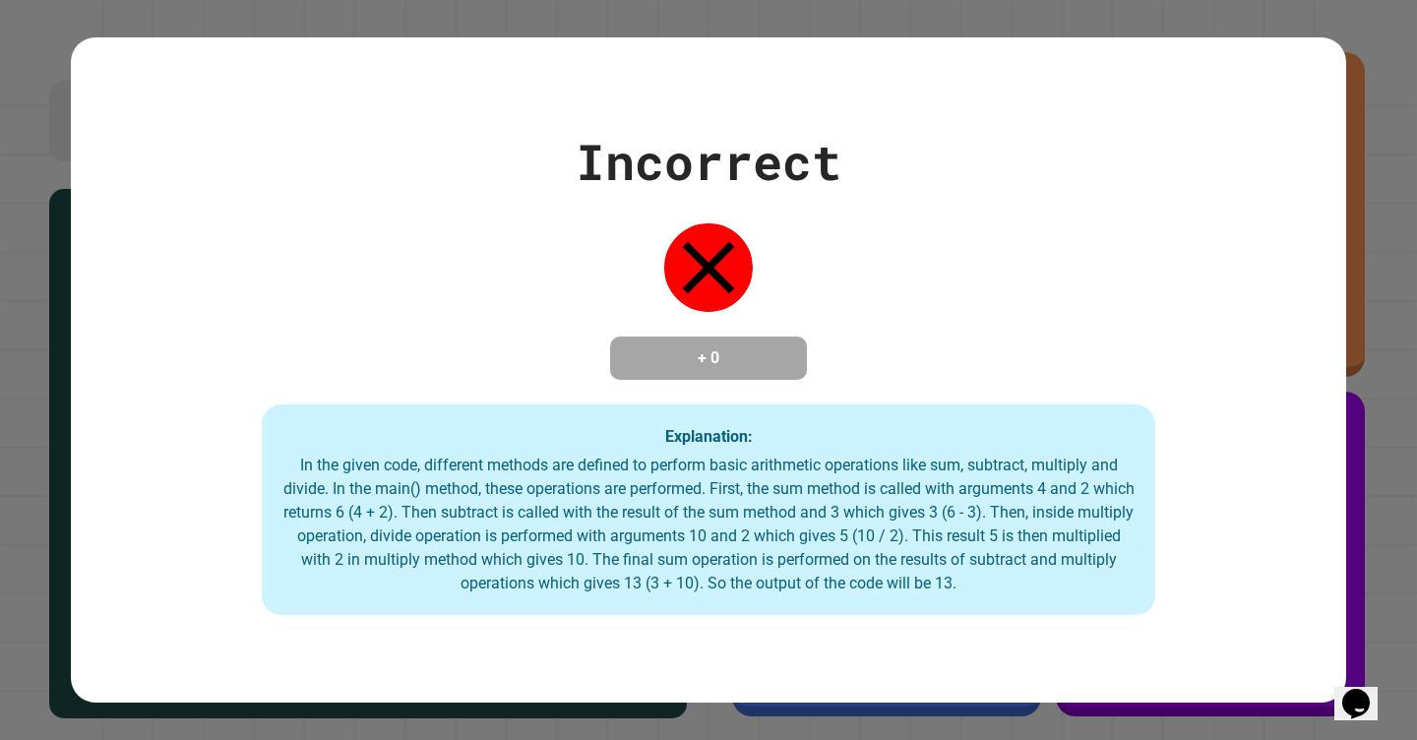
click at [839, 446] on div "Explanation: In the given code, different methods are defined to perform basic …" at bounding box center [708, 509] width 893 height 211
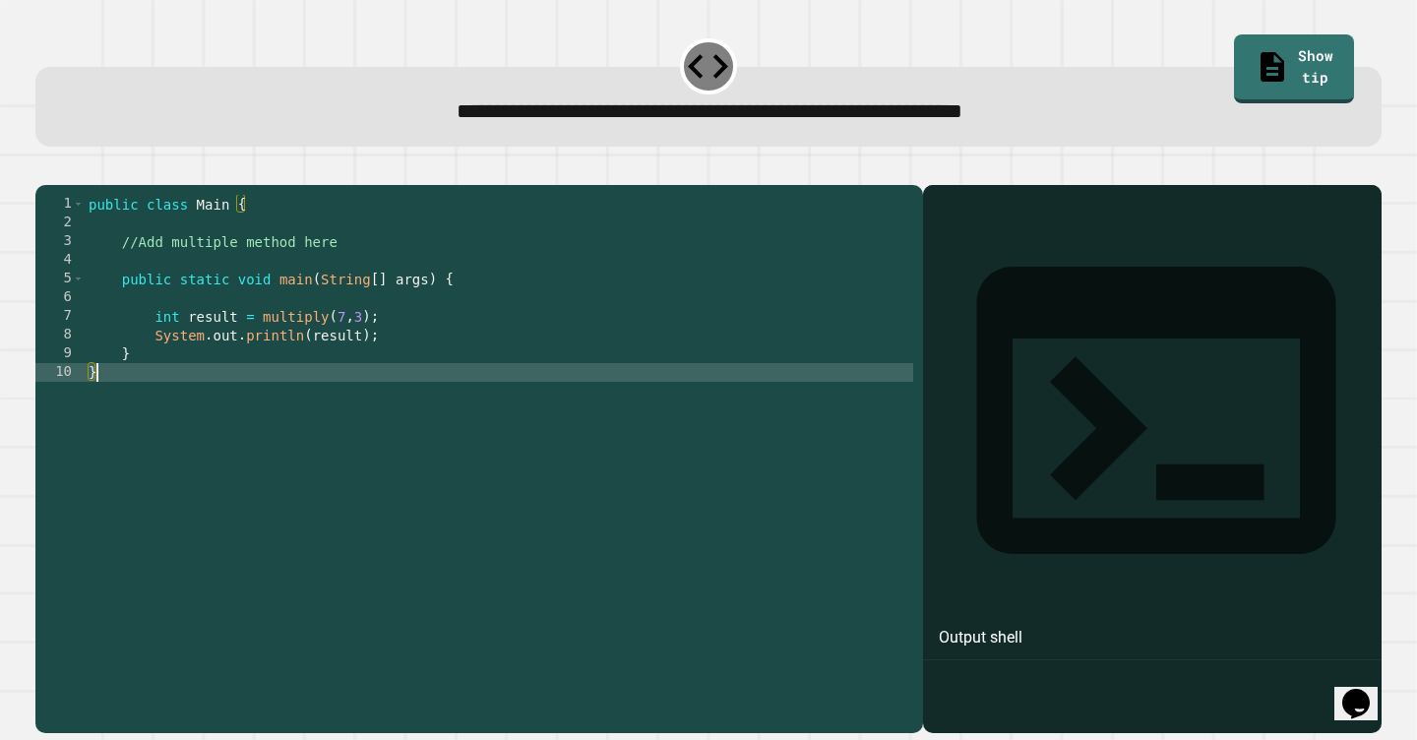
click at [553, 404] on div "public class Main { //Add multiple method here public static void main ( String…" at bounding box center [499, 457] width 829 height 524
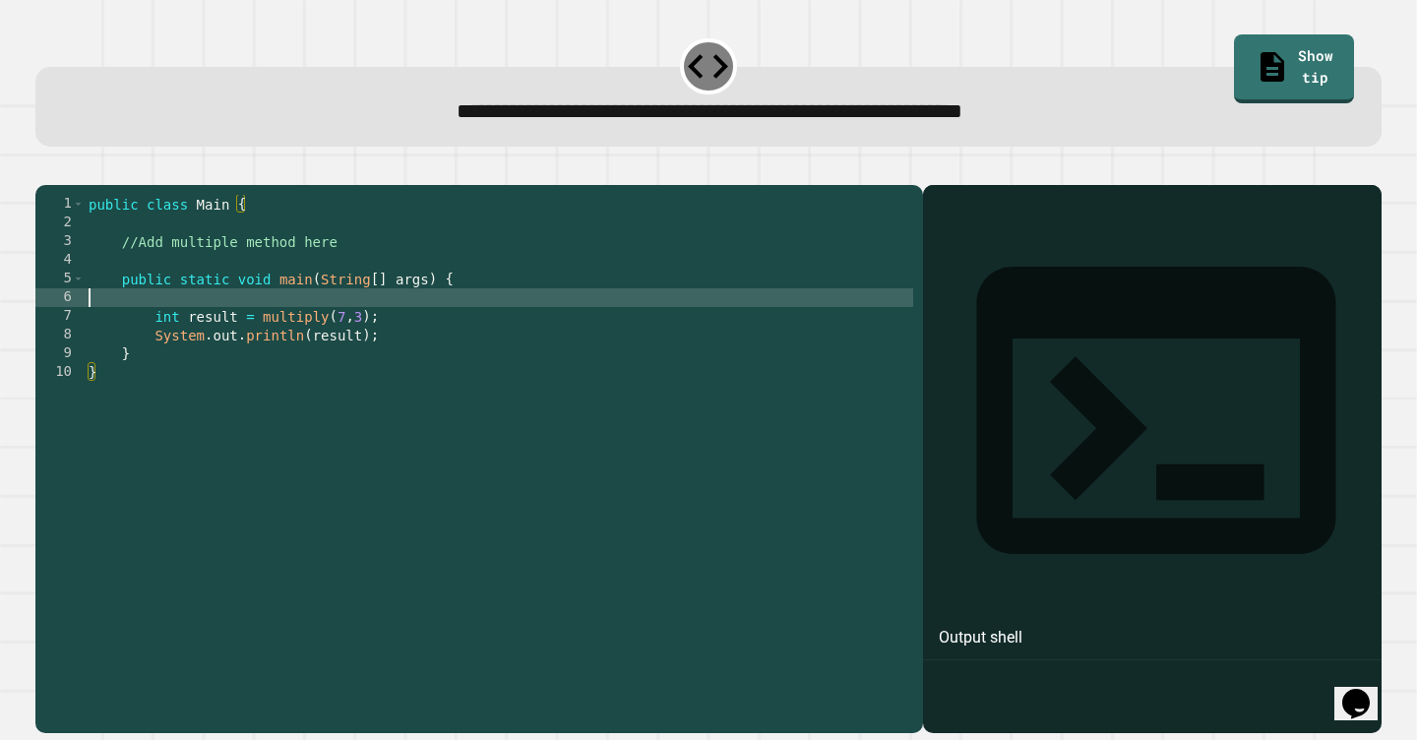
click at [491, 320] on div "public class Main { //Add multiple method here public static void main ( String…" at bounding box center [499, 457] width 829 height 524
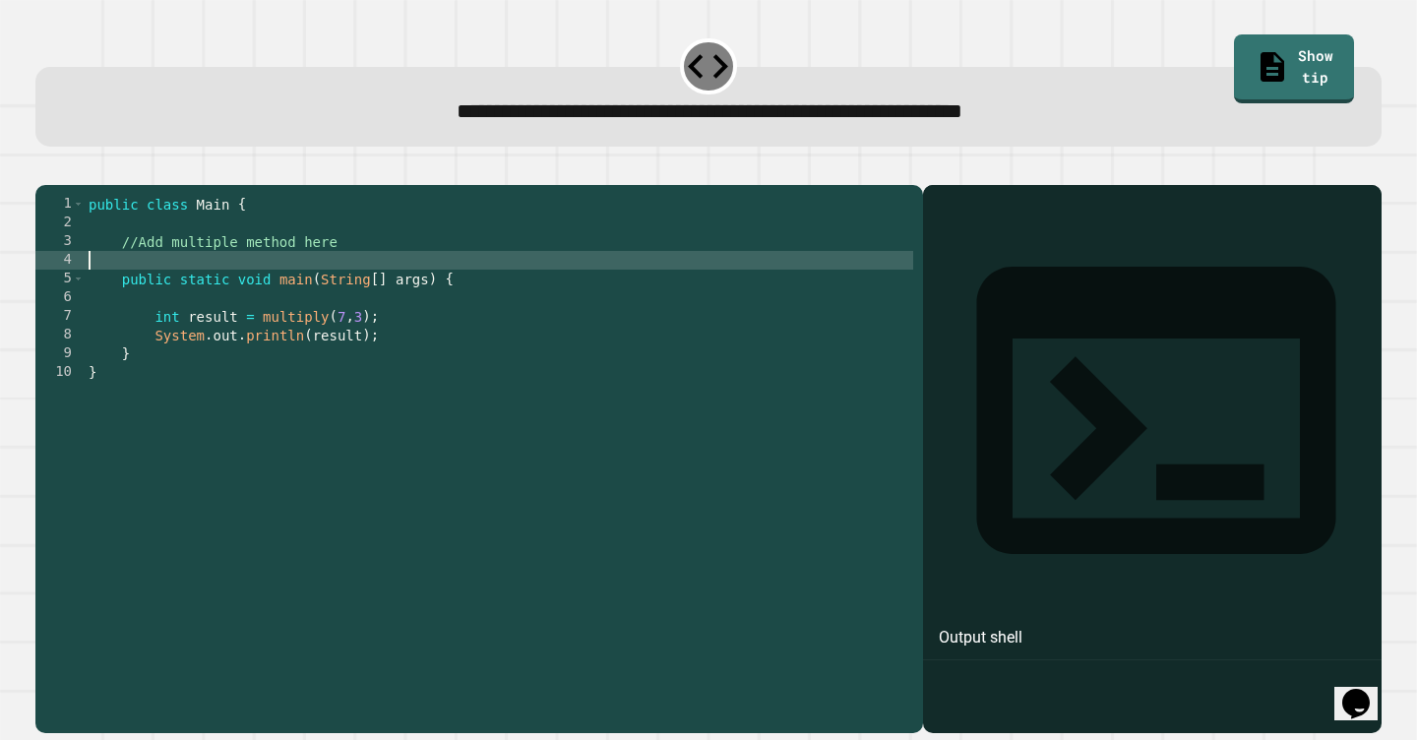
click at [510, 292] on div "public class Main { //Add multiple method here public static void main ( String…" at bounding box center [499, 457] width 829 height 524
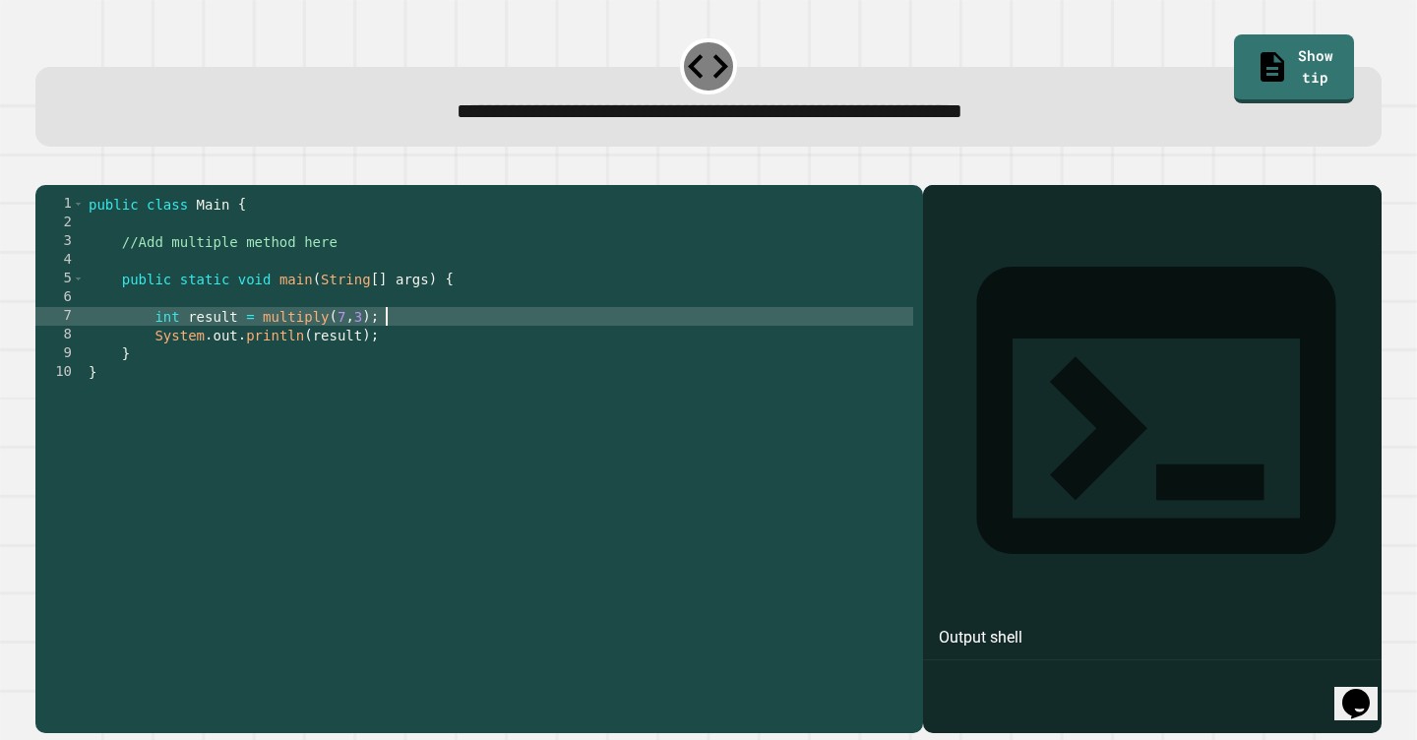
click at [498, 341] on div "public class Main { //Add multiple method here public static void main ( String…" at bounding box center [499, 457] width 829 height 524
click at [488, 338] on div "public class Main { //Add multiple method here public static void main ( String…" at bounding box center [499, 457] width 829 height 524
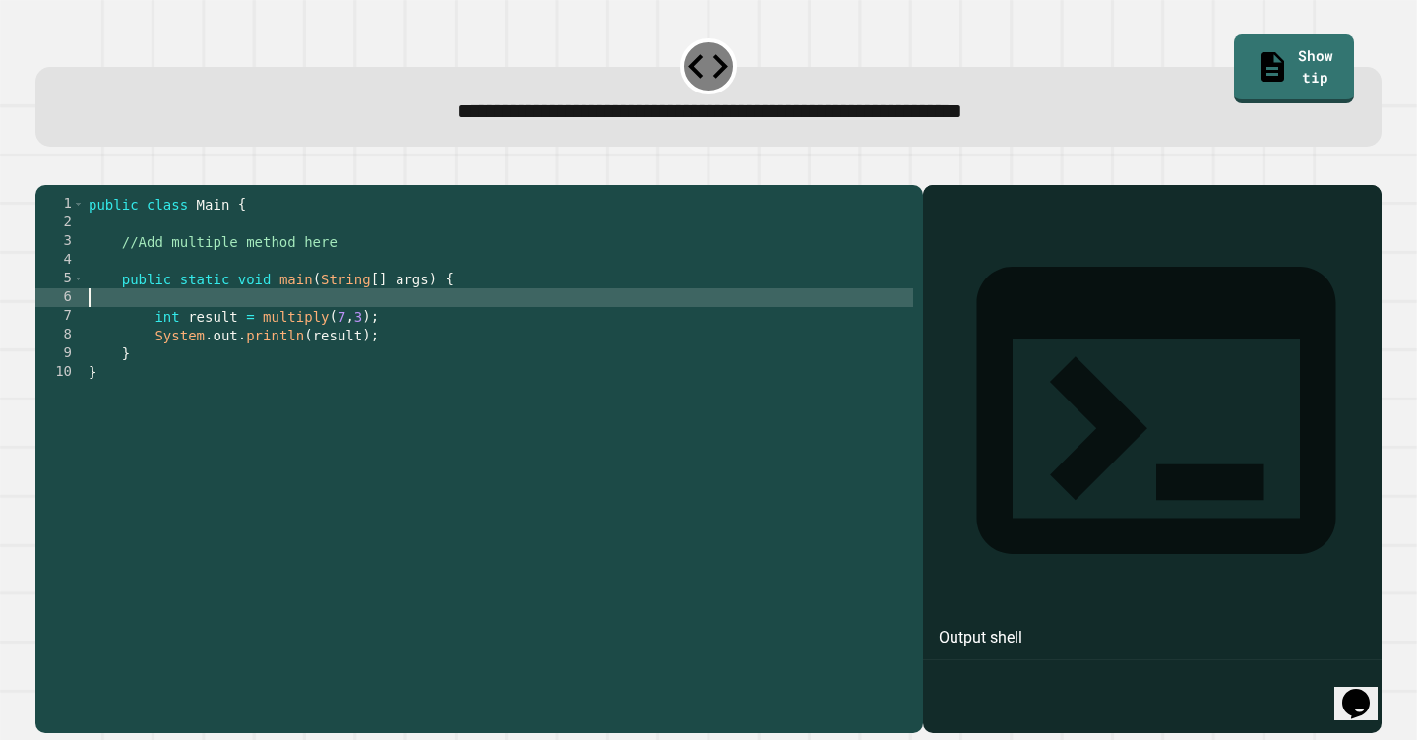
click at [489, 333] on div "public class Main { //Add multiple method here public static void main ( String…" at bounding box center [499, 457] width 829 height 524
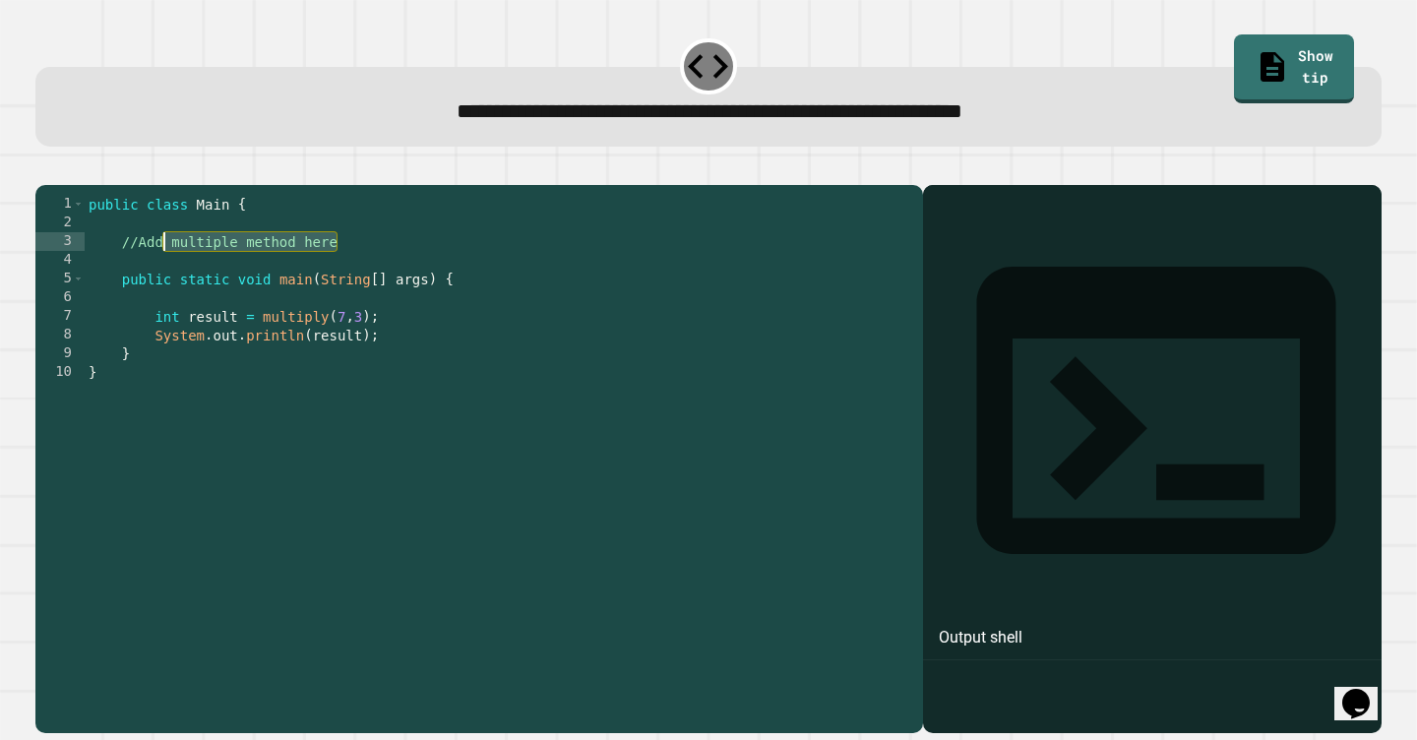
drag, startPoint x: 380, startPoint y: 275, endPoint x: 166, endPoint y: 274, distance: 213.6
click at [166, 274] on div "public class Main { //Add multiple method here public static void main ( String…" at bounding box center [499, 457] width 829 height 524
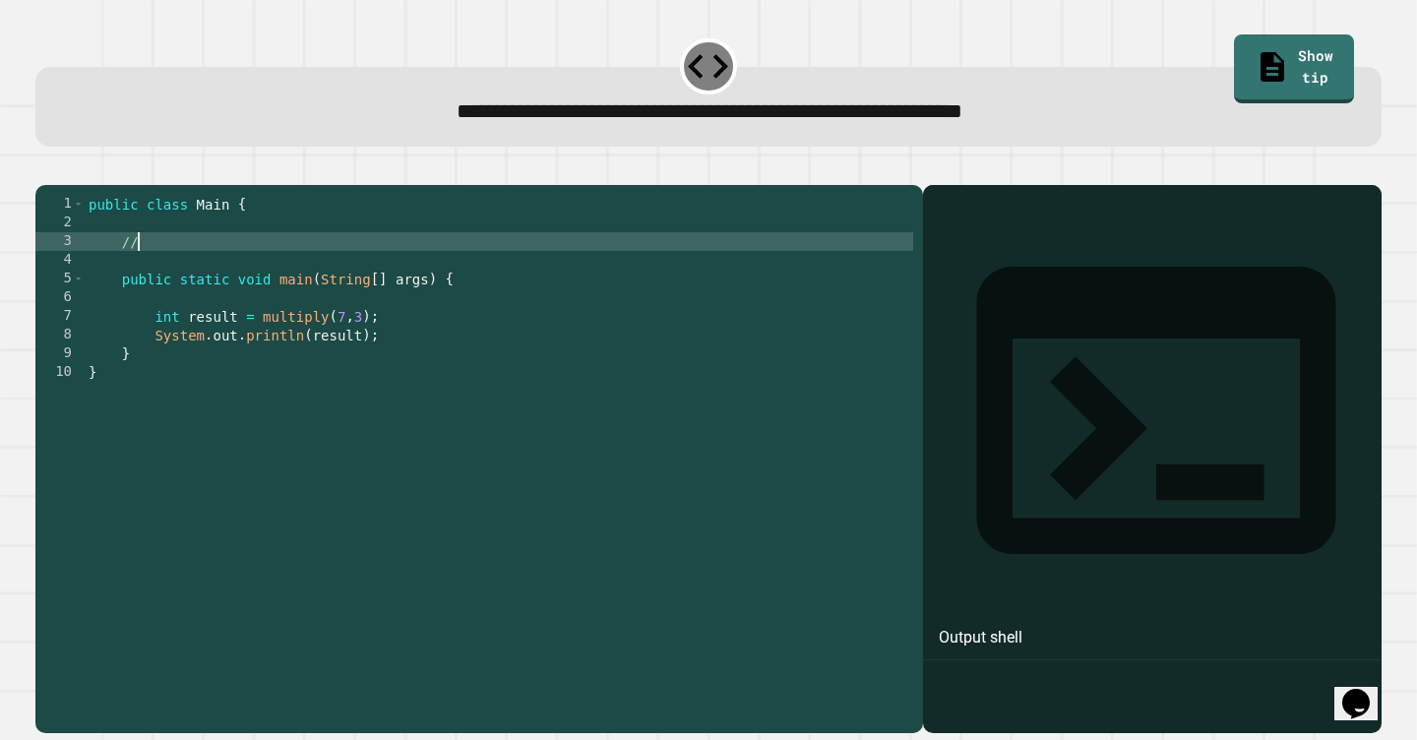
type textarea "*"
type textarea "**********"
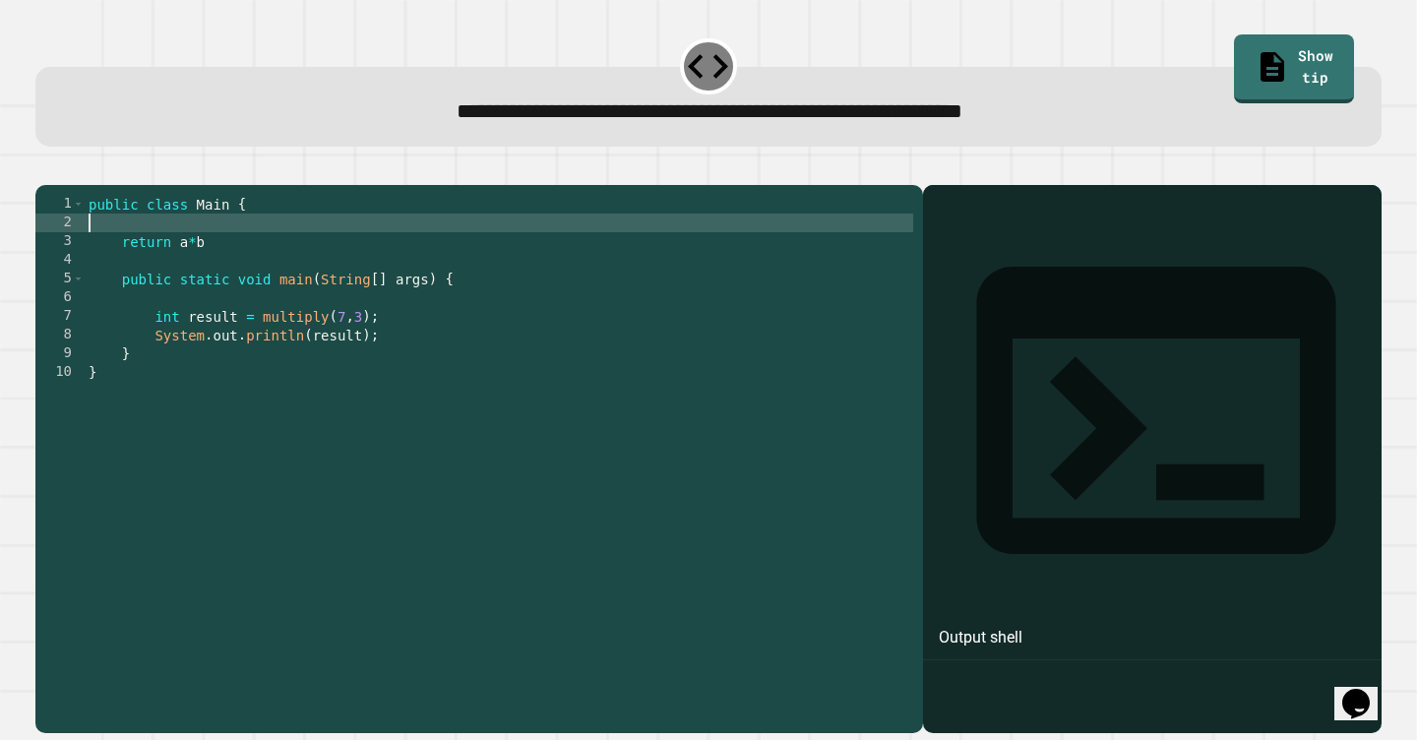
click at [189, 248] on div "public class Main { return a * b public static void main ( String [ ] args ) { …" at bounding box center [499, 457] width 829 height 524
click at [45, 168] on button "button" at bounding box center [45, 168] width 0 height 0
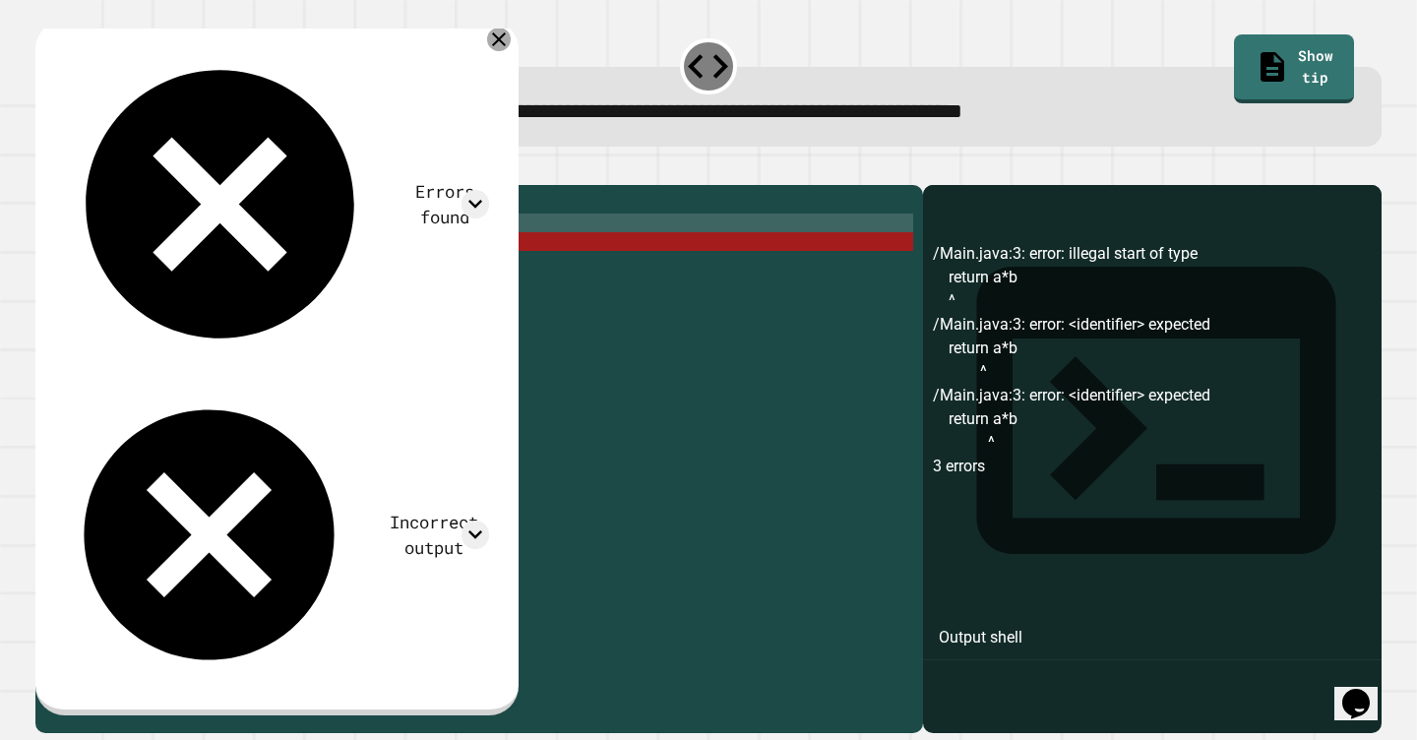
click at [511, 44] on icon at bounding box center [499, 40] width 24 height 24
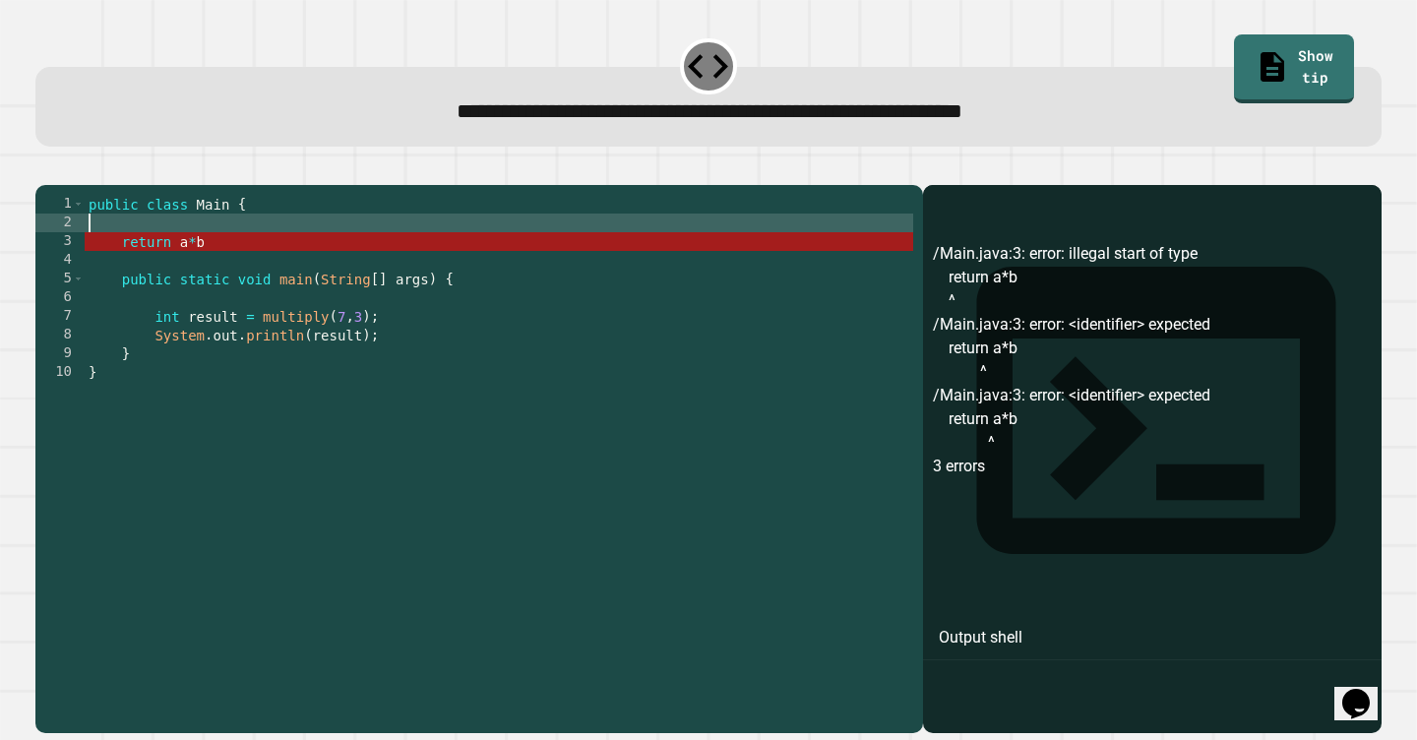
click at [145, 253] on div "public class Main { return a * b public static void main ( String [ ] args ) { …" at bounding box center [499, 457] width 829 height 524
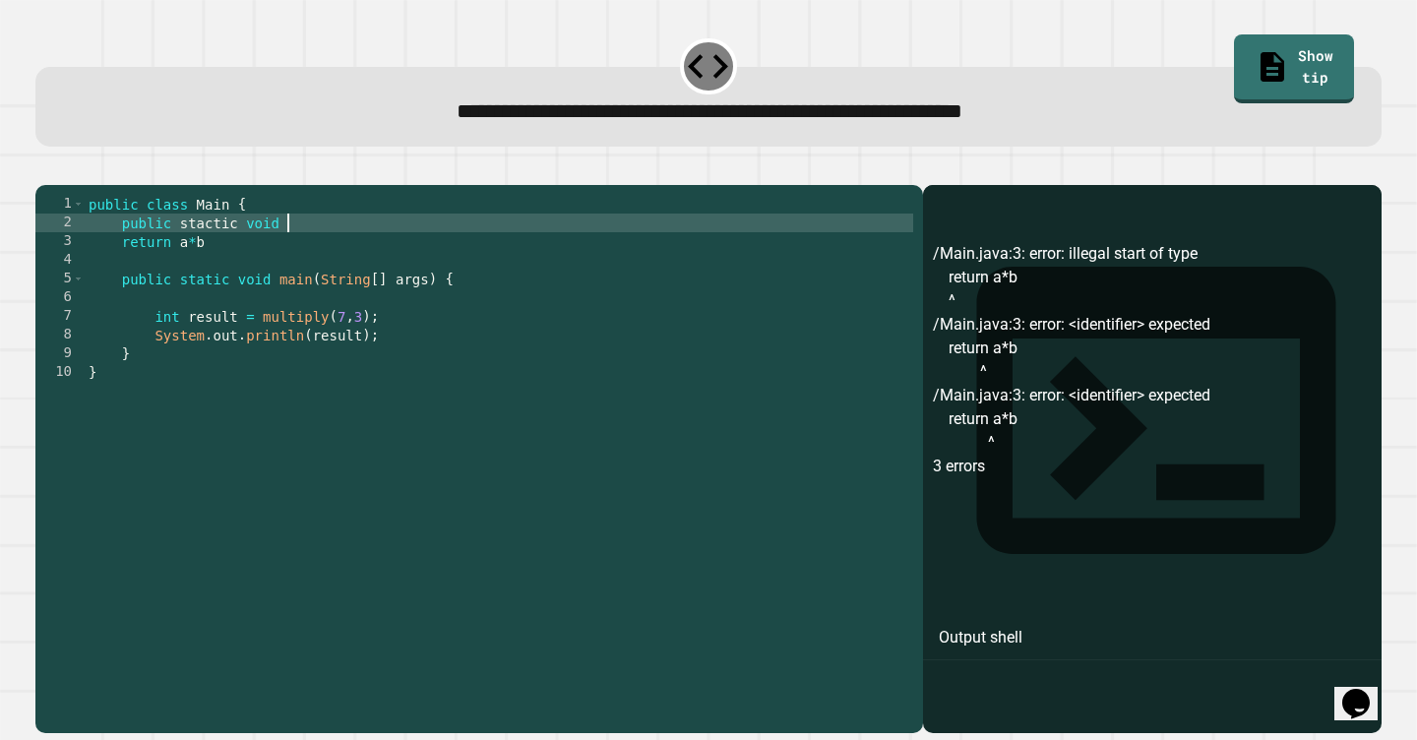
scroll to position [0, 13]
click at [217, 254] on div "public class Main { public stactic void return a * b public static void main ( …" at bounding box center [499, 457] width 829 height 524
click at [300, 248] on div "public class Main { public static void return a * b public static void main ( S…" at bounding box center [499, 457] width 829 height 524
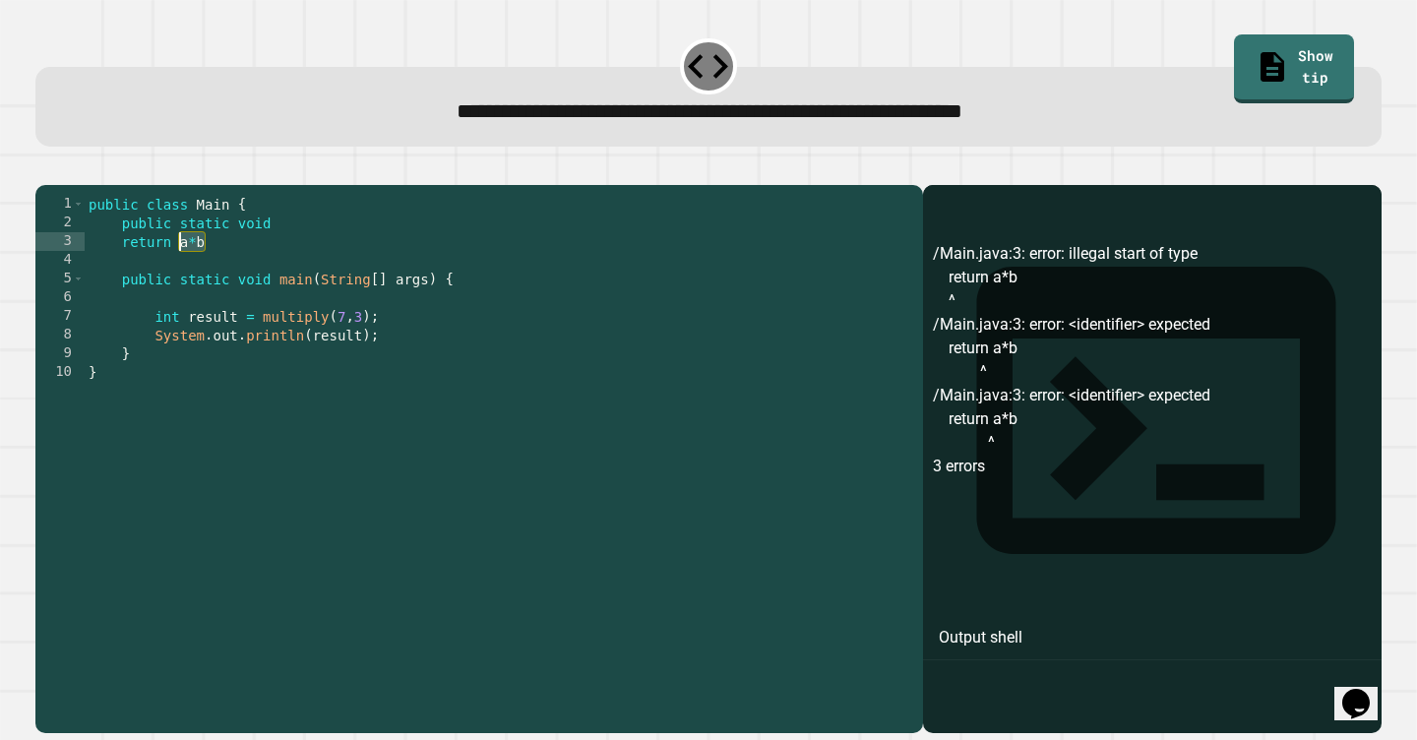
drag, startPoint x: 234, startPoint y: 268, endPoint x: 184, endPoint y: 267, distance: 50.2
click at [183, 267] on div "public class Main { public static void return a * b public static void main ( S…" at bounding box center [499, 457] width 829 height 524
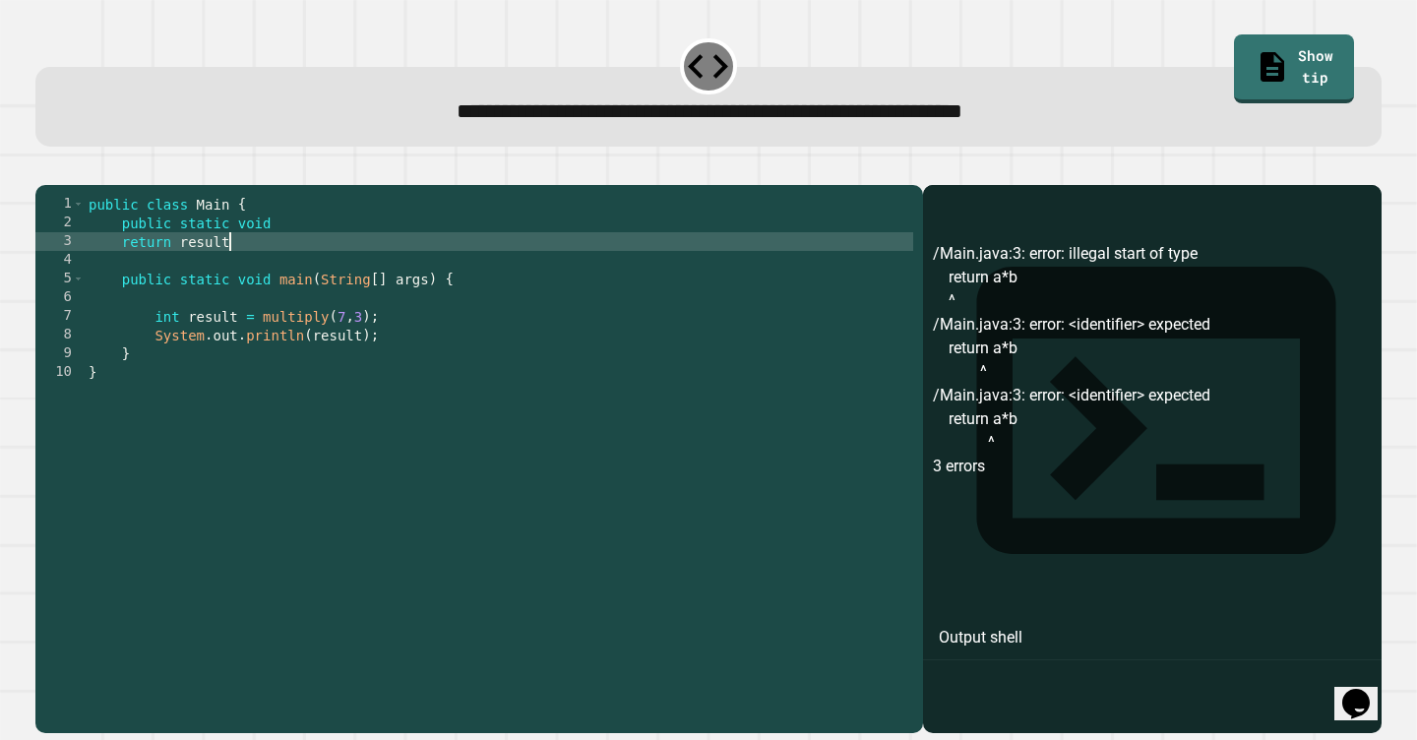
scroll to position [0, 9]
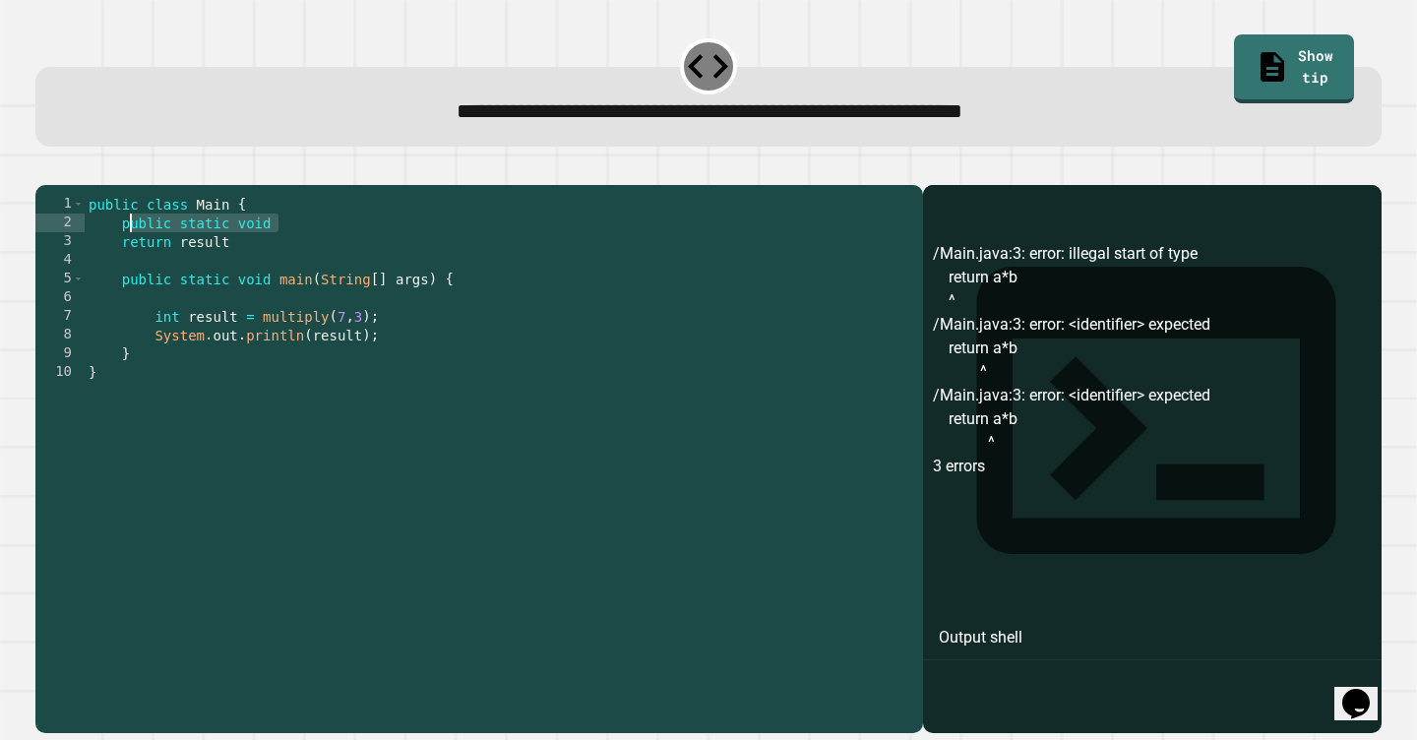
drag, startPoint x: 316, startPoint y: 250, endPoint x: 126, endPoint y: 244, distance: 190.0
click at [126, 244] on div "public class Main { public static void return result public static void main ( …" at bounding box center [499, 457] width 829 height 524
type textarea "*"
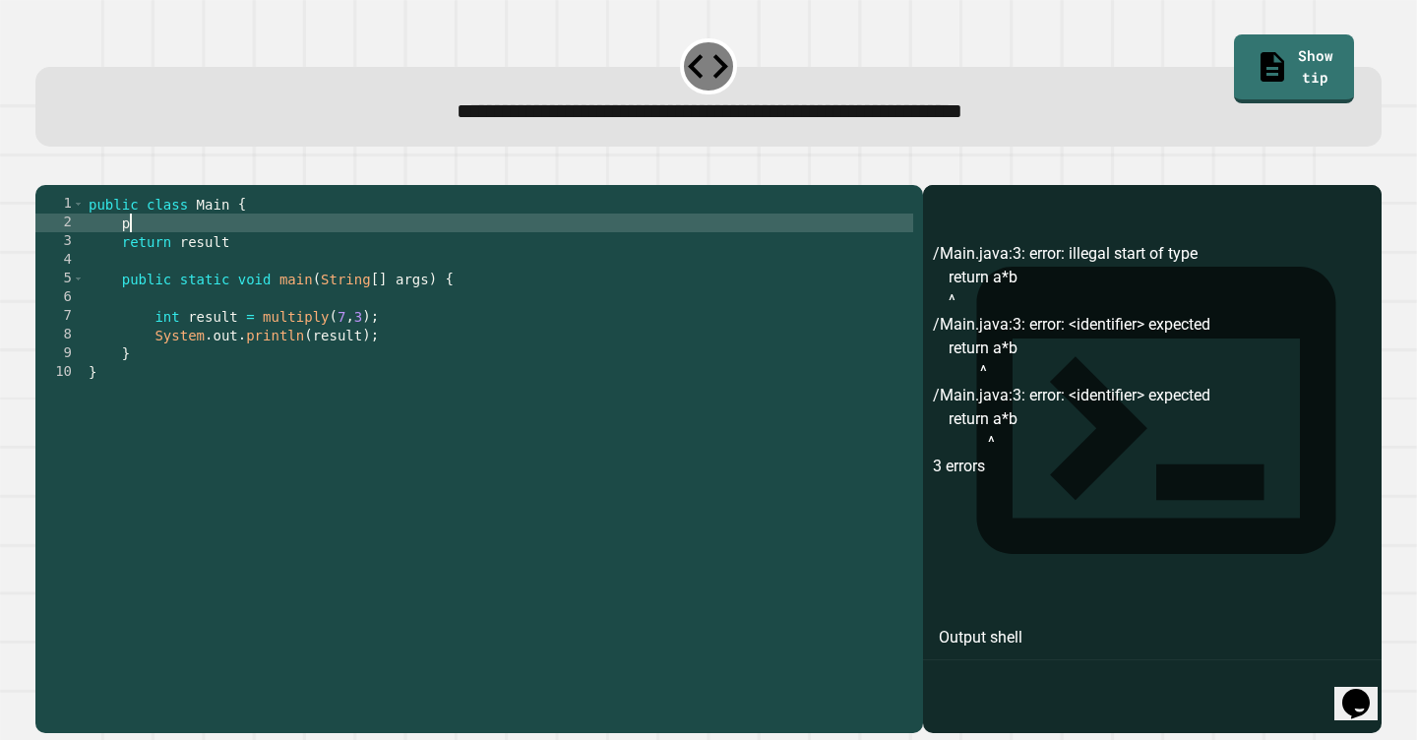
scroll to position [0, 1]
click at [45, 168] on icon "button" at bounding box center [45, 168] width 0 height 0
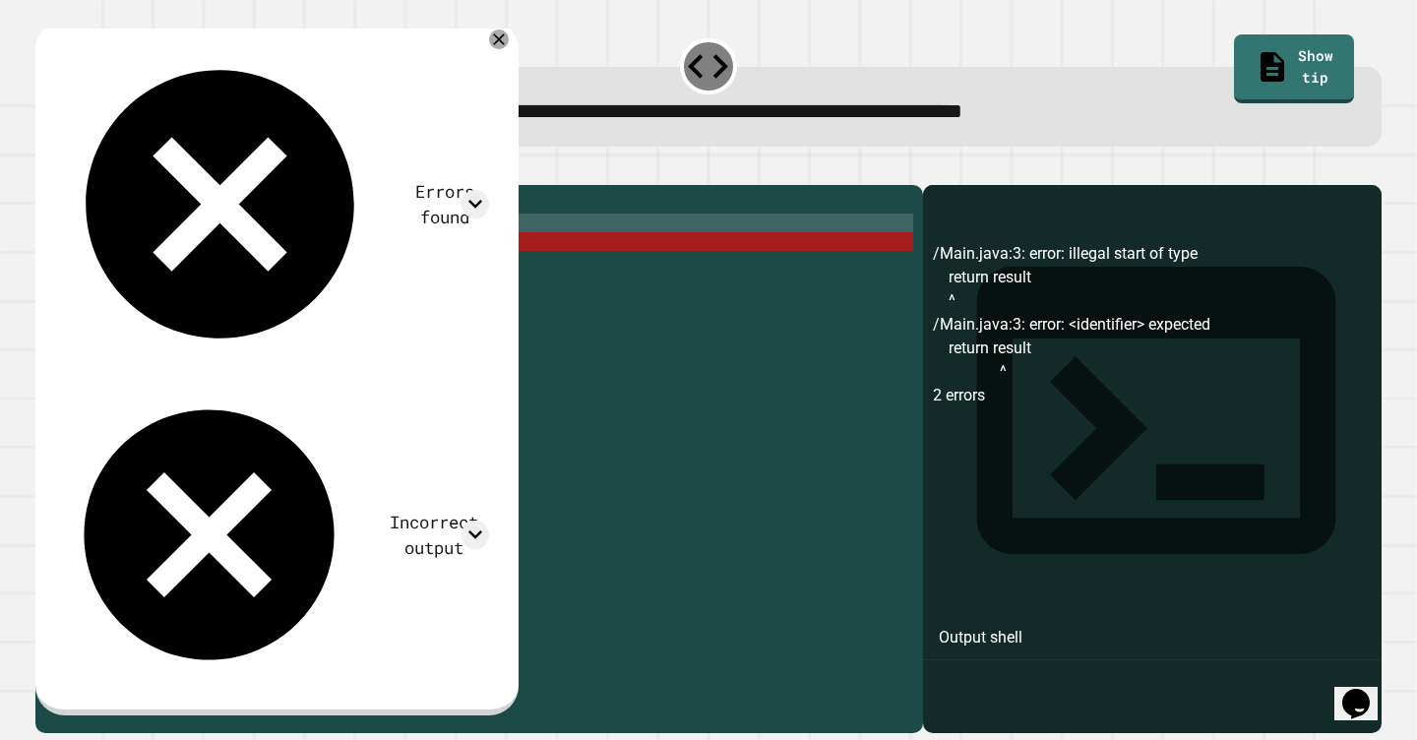
click at [249, 259] on div "public class Main { return result public static void main ( String [ ] args ) {…" at bounding box center [499, 457] width 829 height 524
drag, startPoint x: 251, startPoint y: 272, endPoint x: 100, endPoint y: 267, distance: 150.7
click at [100, 267] on div "public class Main { return result public static void main ( String [ ] args ) {…" at bounding box center [499, 457] width 829 height 524
type textarea "**********"
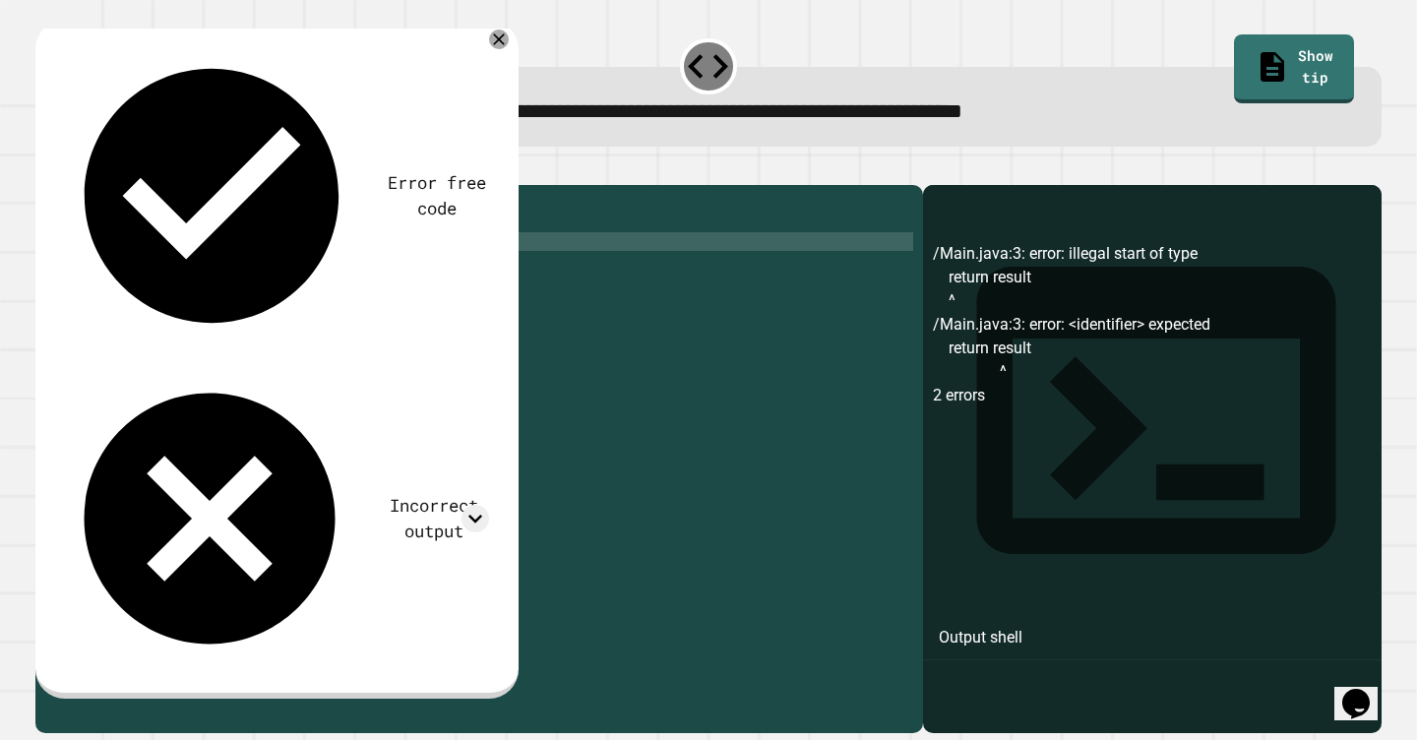
scroll to position [0, 0]
click at [395, 345] on div "public class Main { public static void main ( String [ ] args ) { int result = …" at bounding box center [499, 457] width 829 height 524
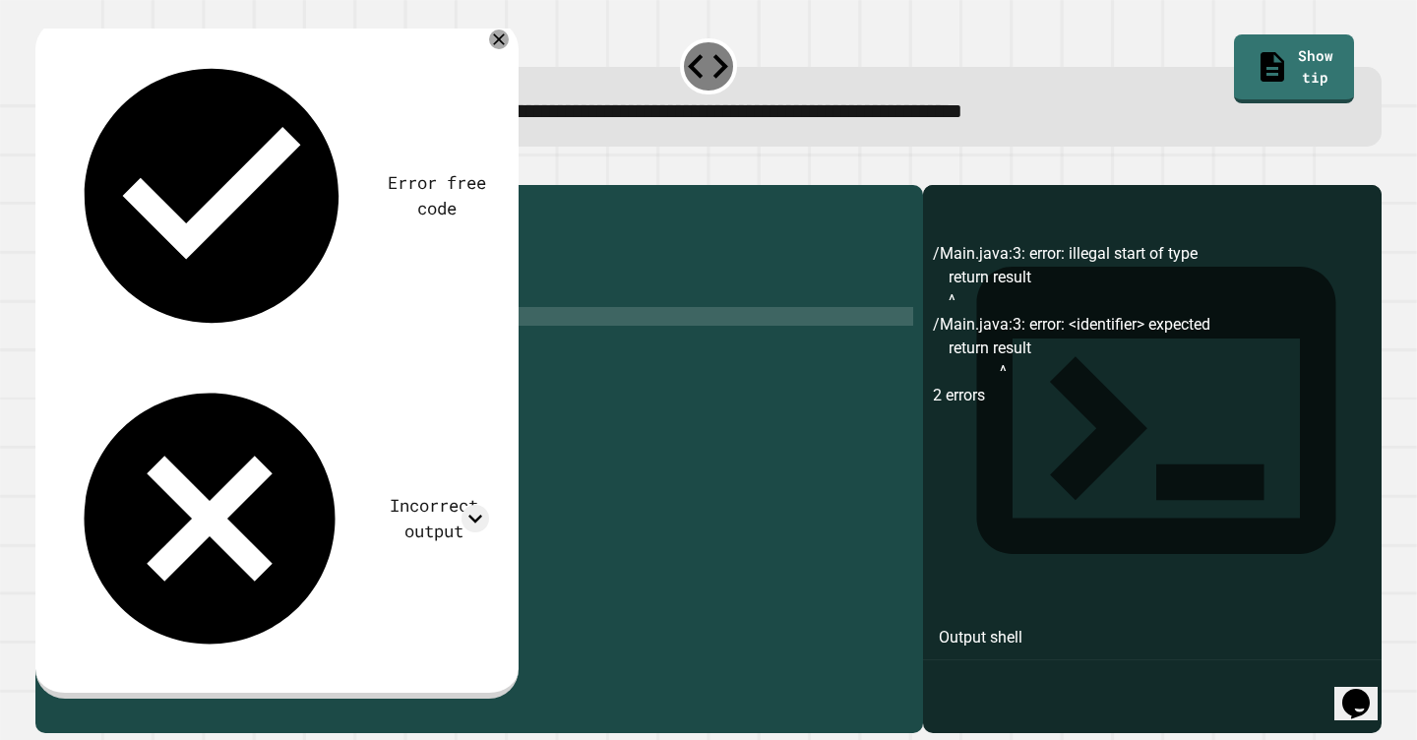
type textarea "**********"
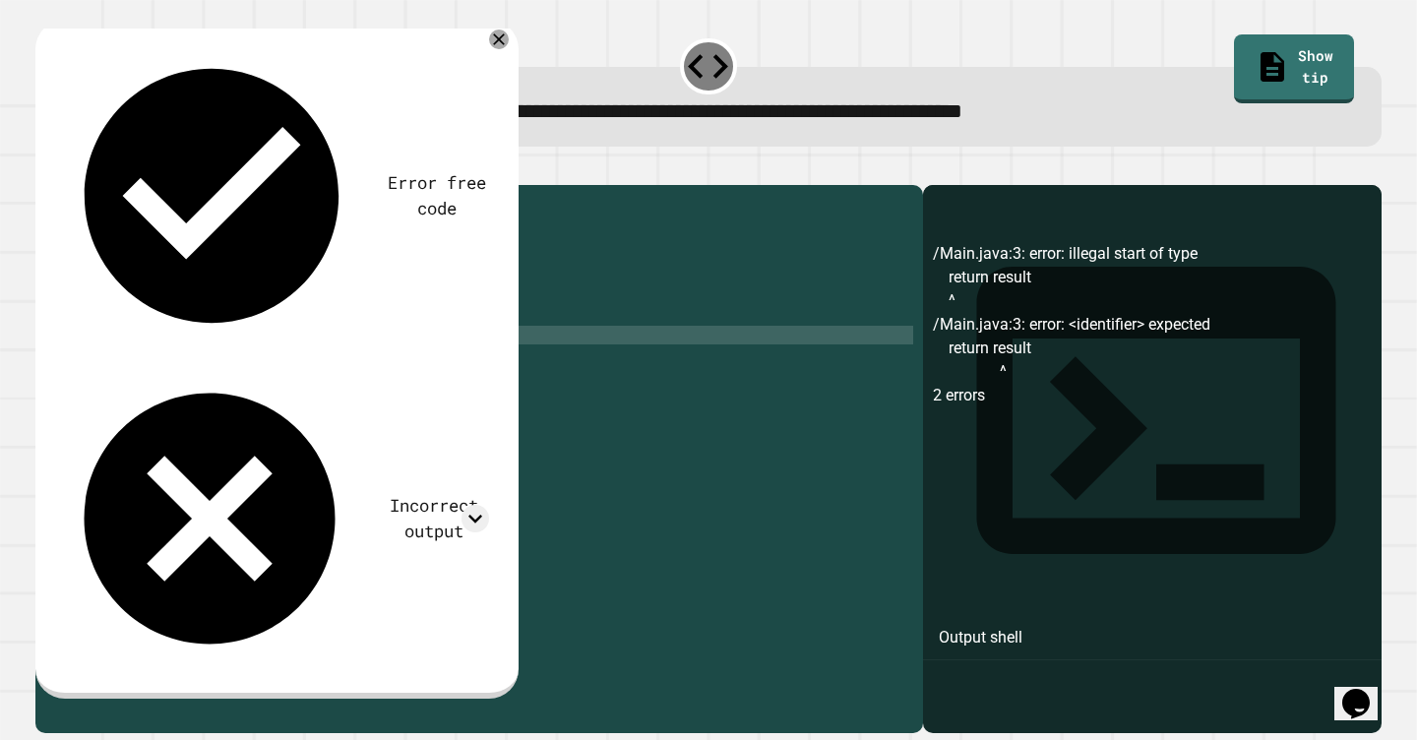
scroll to position [0, 12]
type textarea "**********"
click at [75, 164] on div at bounding box center [708, 173] width 1346 height 24
click at [509, 34] on icon at bounding box center [499, 40] width 20 height 20
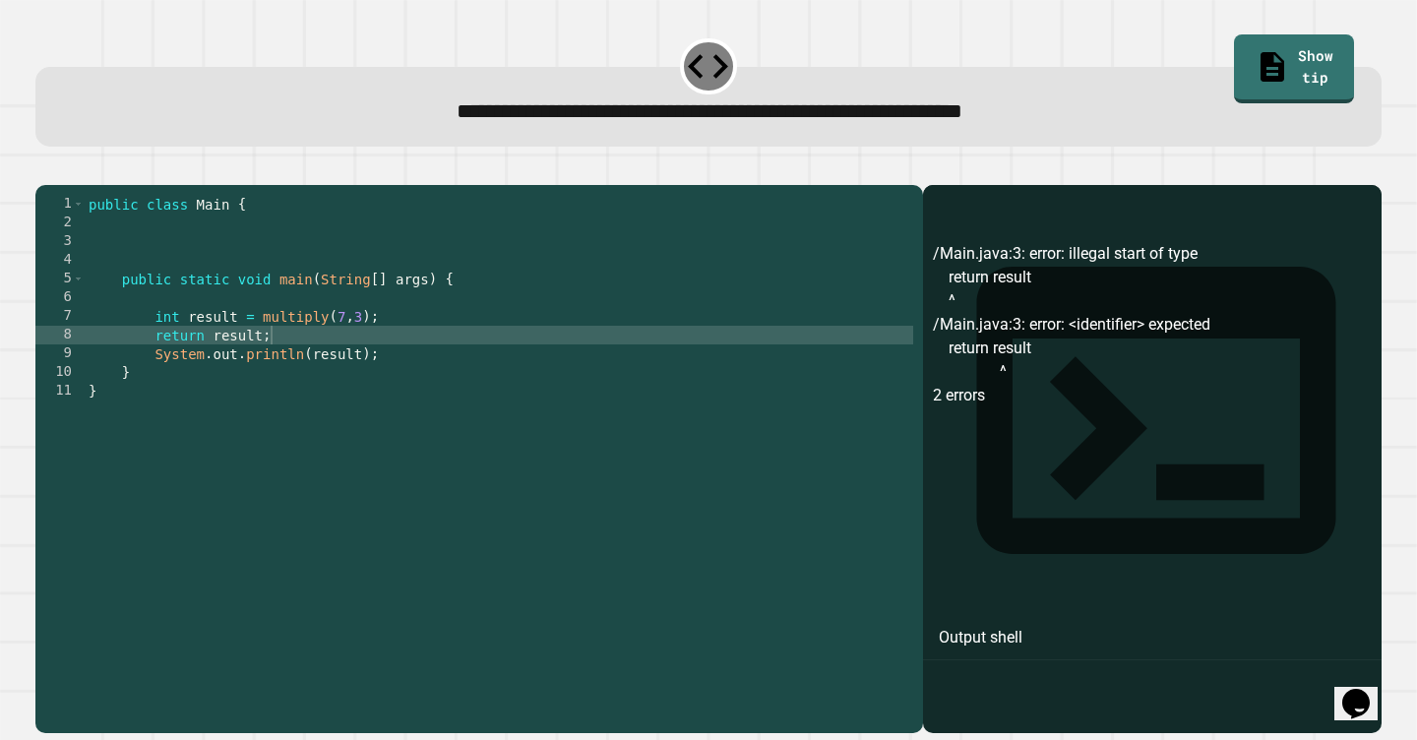
click at [45, 168] on icon "button" at bounding box center [45, 168] width 0 height 0
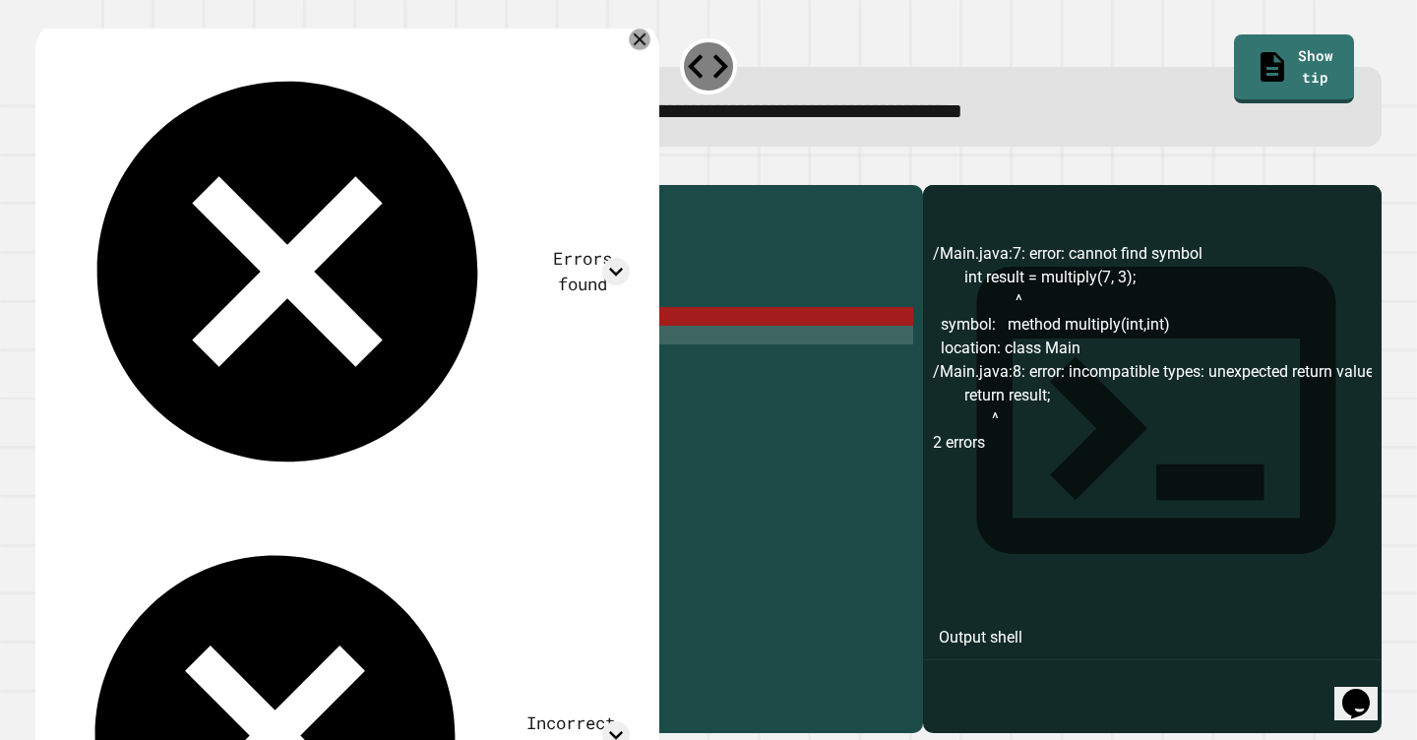
click at [640, 35] on icon at bounding box center [641, 40] width 22 height 22
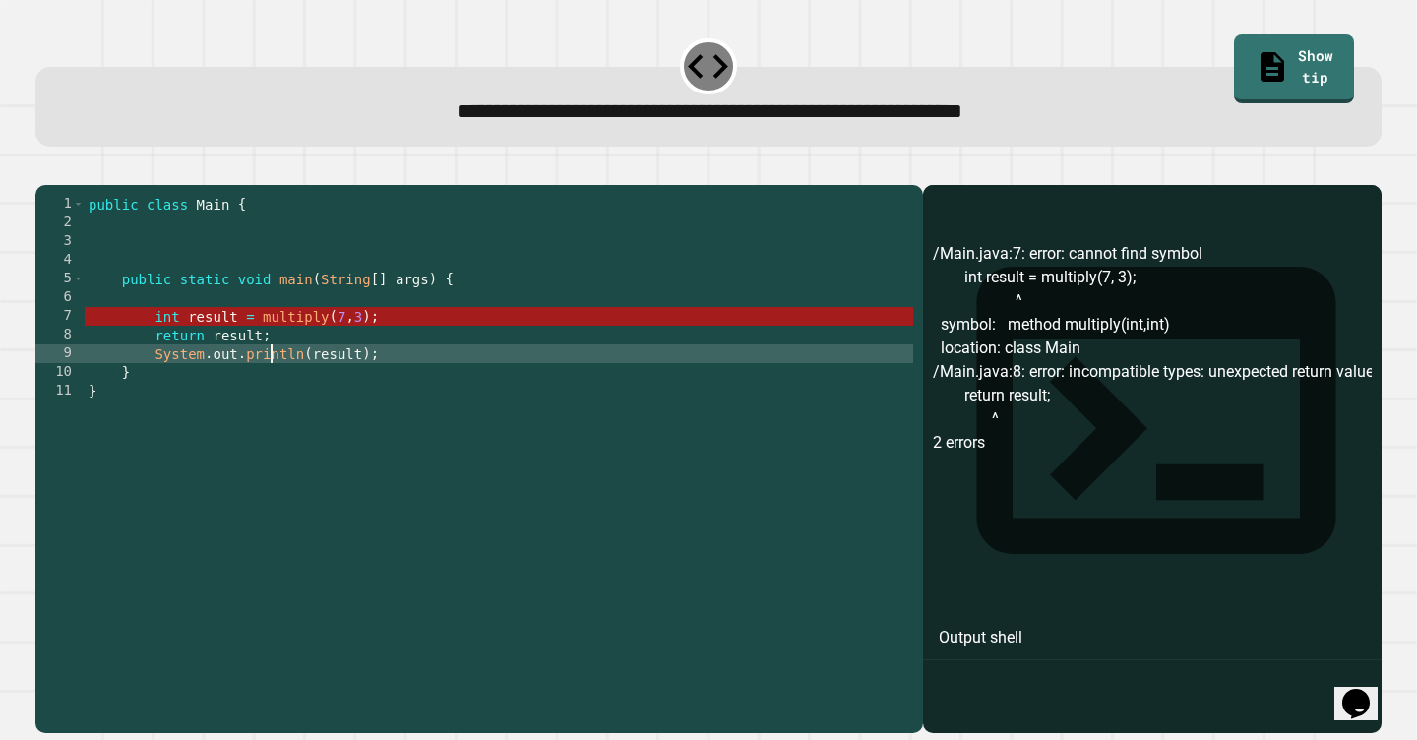
click at [269, 373] on div "public class Main { public static void main ( String [ ] args ) { int result = …" at bounding box center [499, 457] width 829 height 524
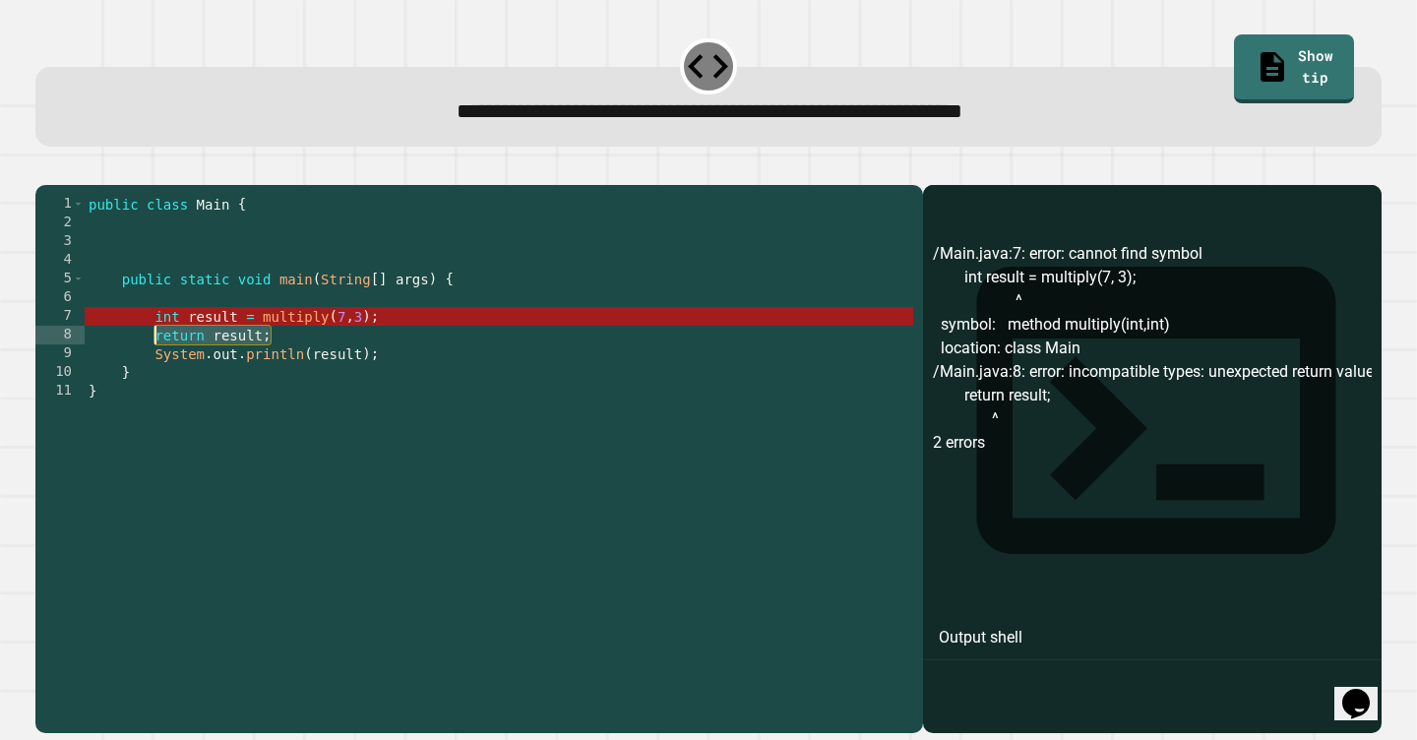
drag, startPoint x: 287, startPoint y: 365, endPoint x: 158, endPoint y: 358, distance: 129.1
click at [158, 358] on div "public class Main { public static void main ( String [ ] args ) { int result = …" at bounding box center [499, 457] width 829 height 524
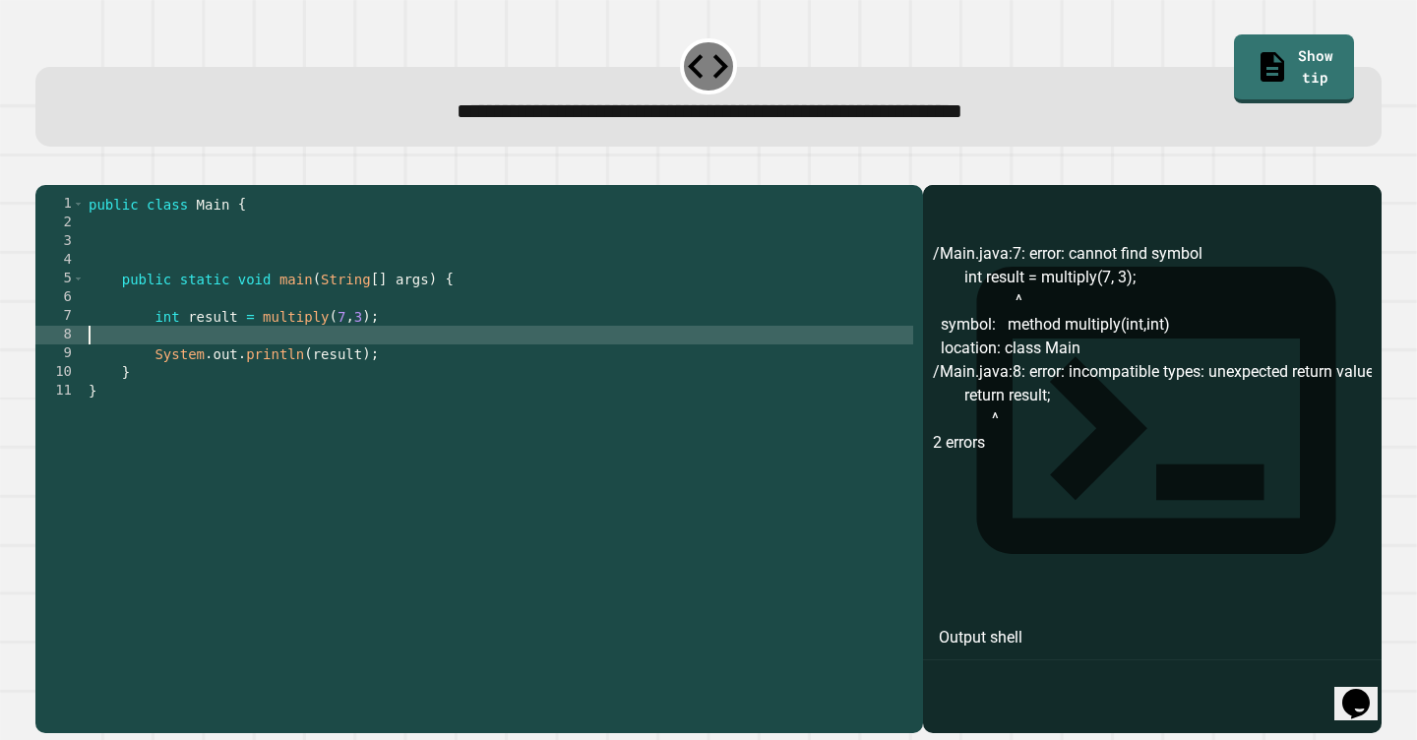
scroll to position [0, 0]
type textarea "**********"
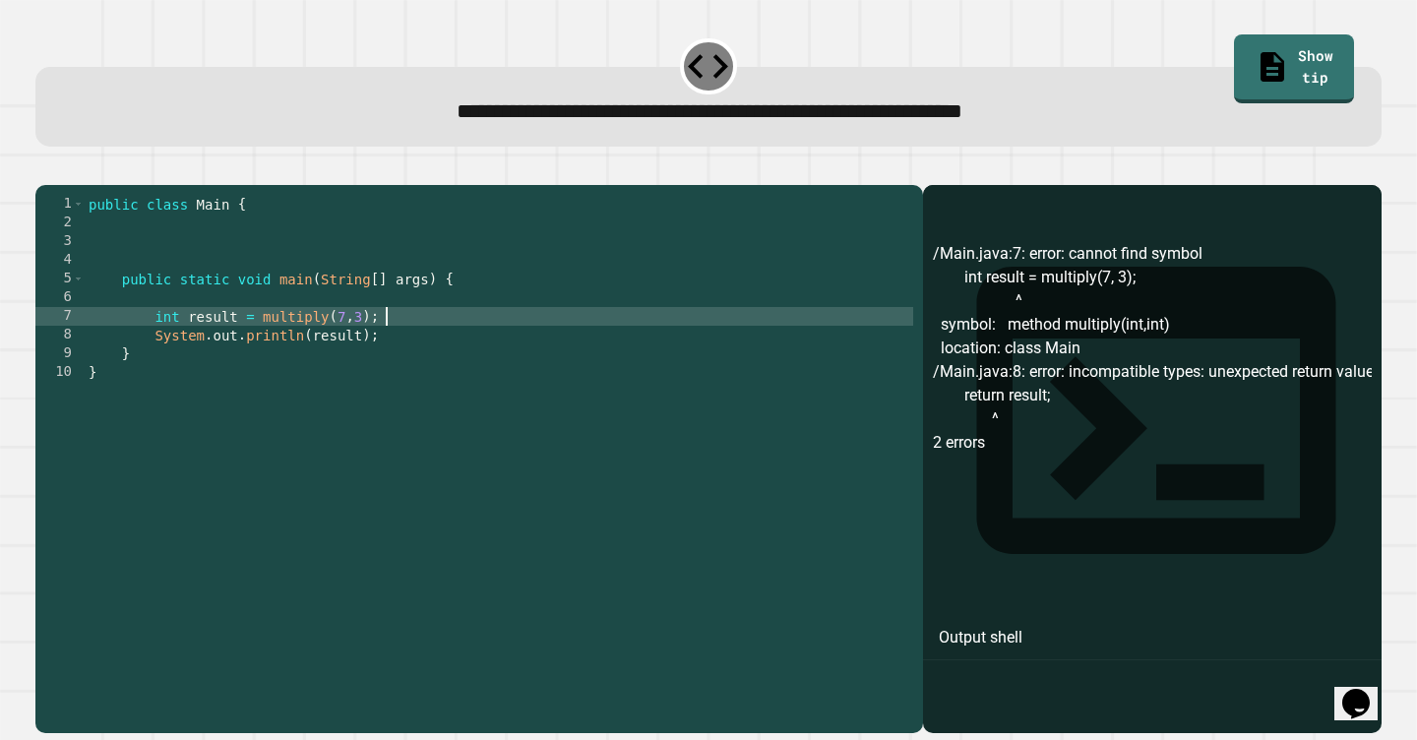
click at [45, 168] on icon "button" at bounding box center [45, 168] width 0 height 0
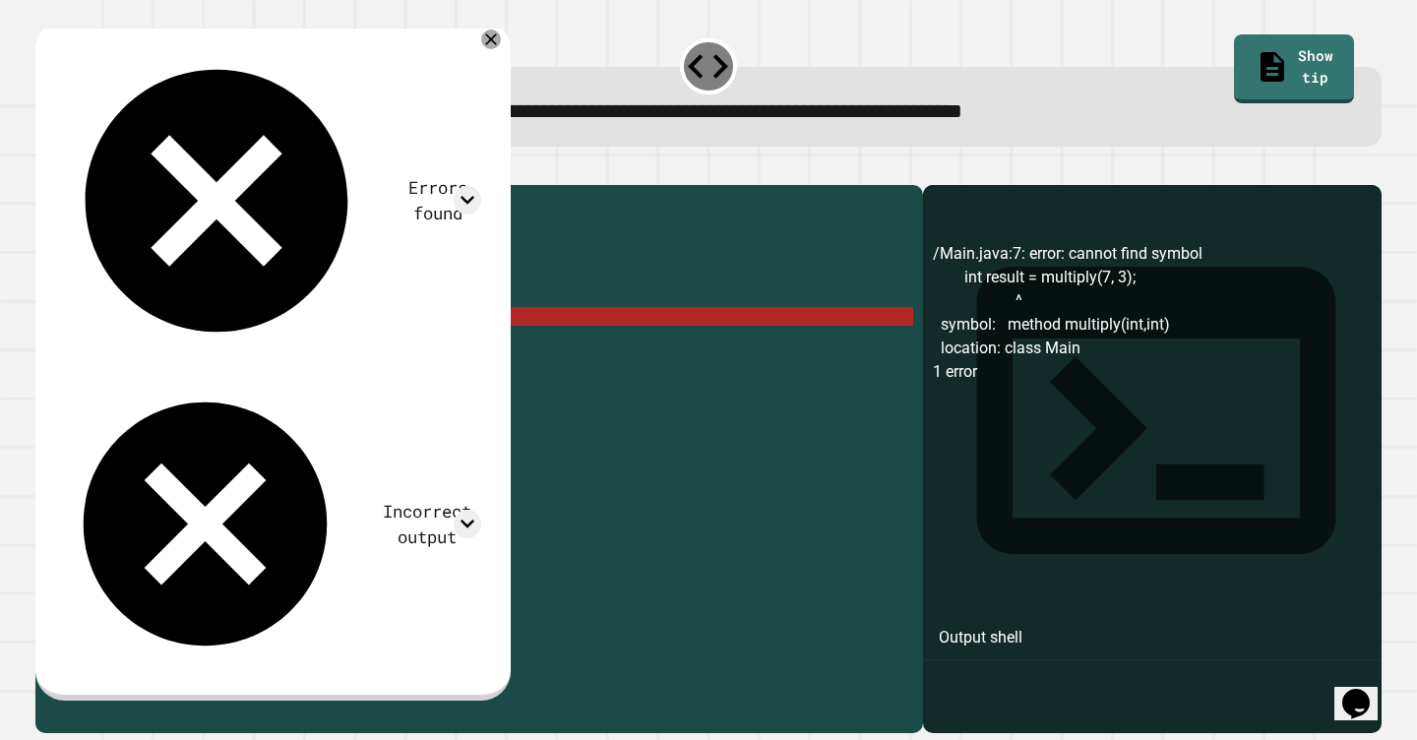
click at [254, 271] on div "public class Main { public static void main ( String [ ] args ) { int result = …" at bounding box center [499, 457] width 829 height 524
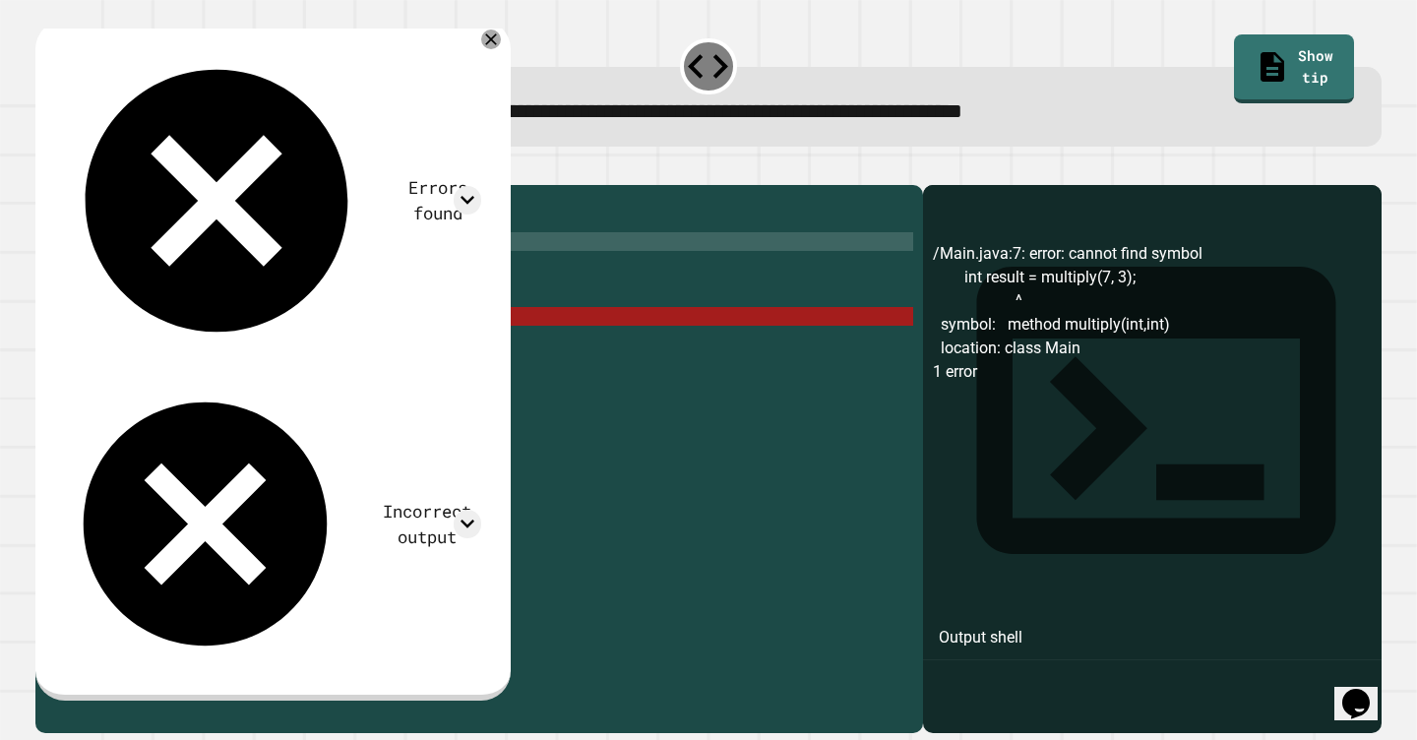
click at [254, 273] on div "public class Main { public static void main ( String [ ] args ) { int result = …" at bounding box center [499, 457] width 829 height 524
click at [248, 279] on div "public class Main { public static void main ( String [ ] args ) { int result = …" at bounding box center [499, 457] width 829 height 524
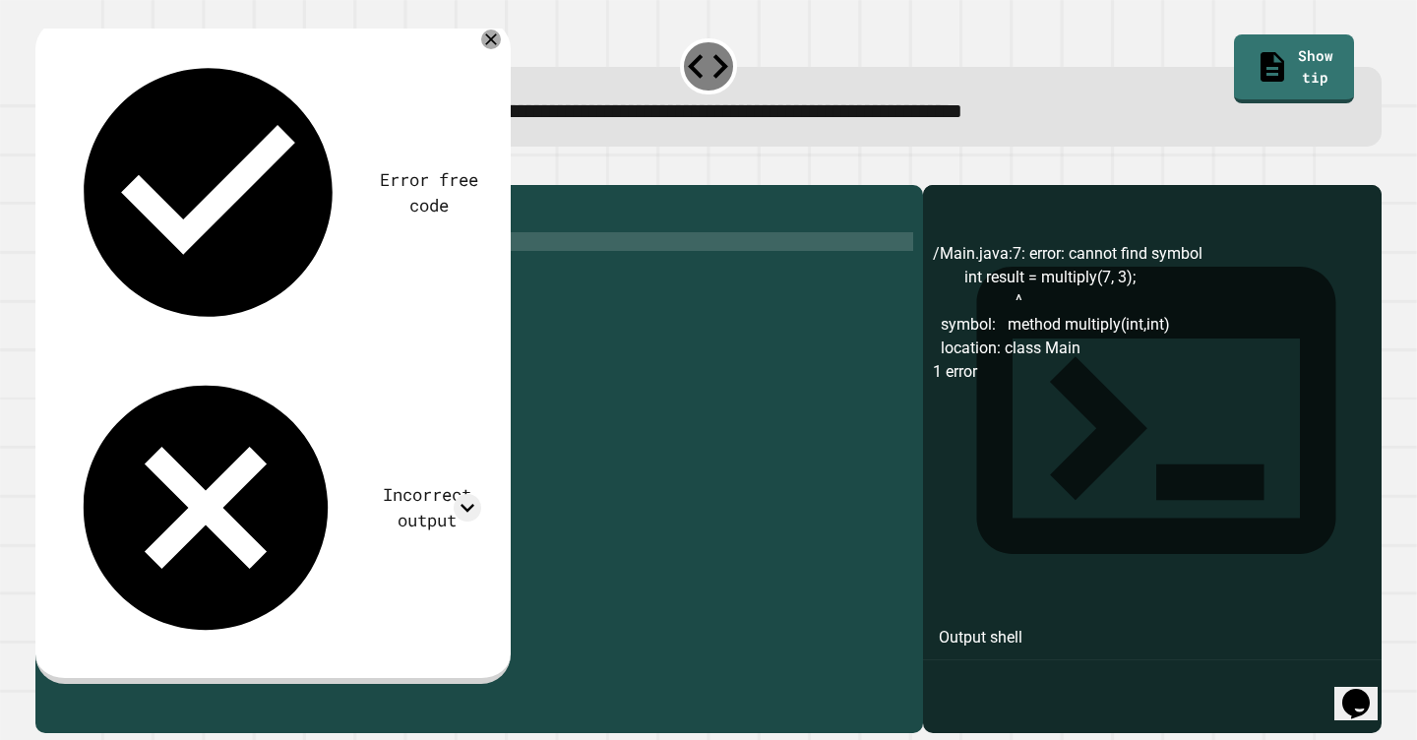
scroll to position [0, 3]
click at [99, 268] on div "public class Main { result public static void main ( String [ ] args ) { int re…" at bounding box center [499, 457] width 829 height 524
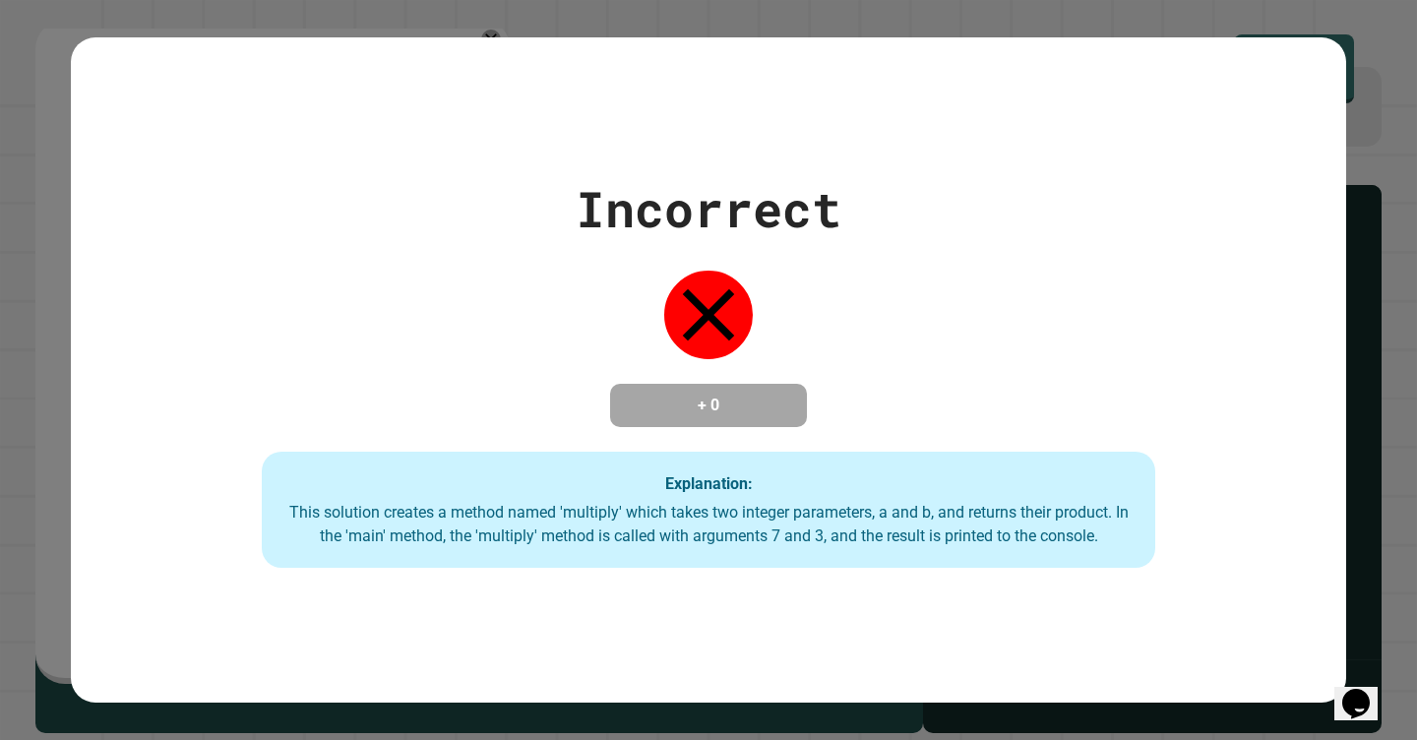
scroll to position [0, 12]
type textarea "**********"
